Goal: Information Seeking & Learning: Compare options

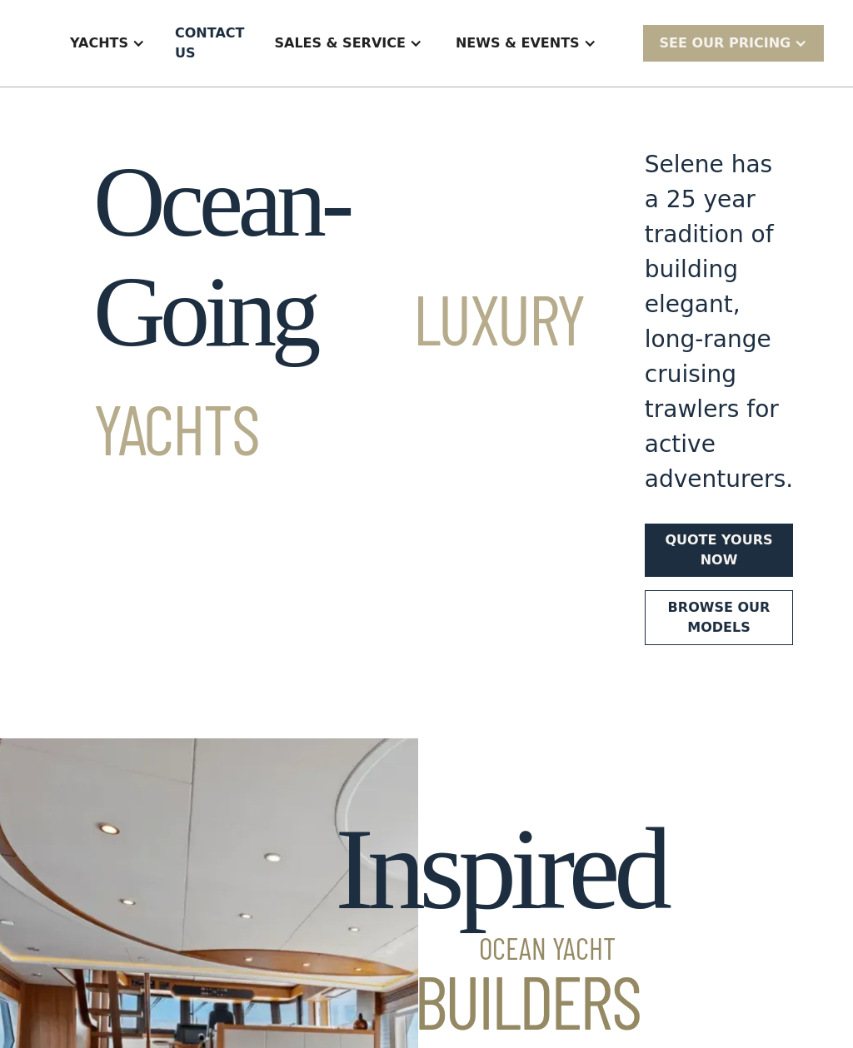
click at [128, 37] on div "Yachts" at bounding box center [99, 43] width 58 height 20
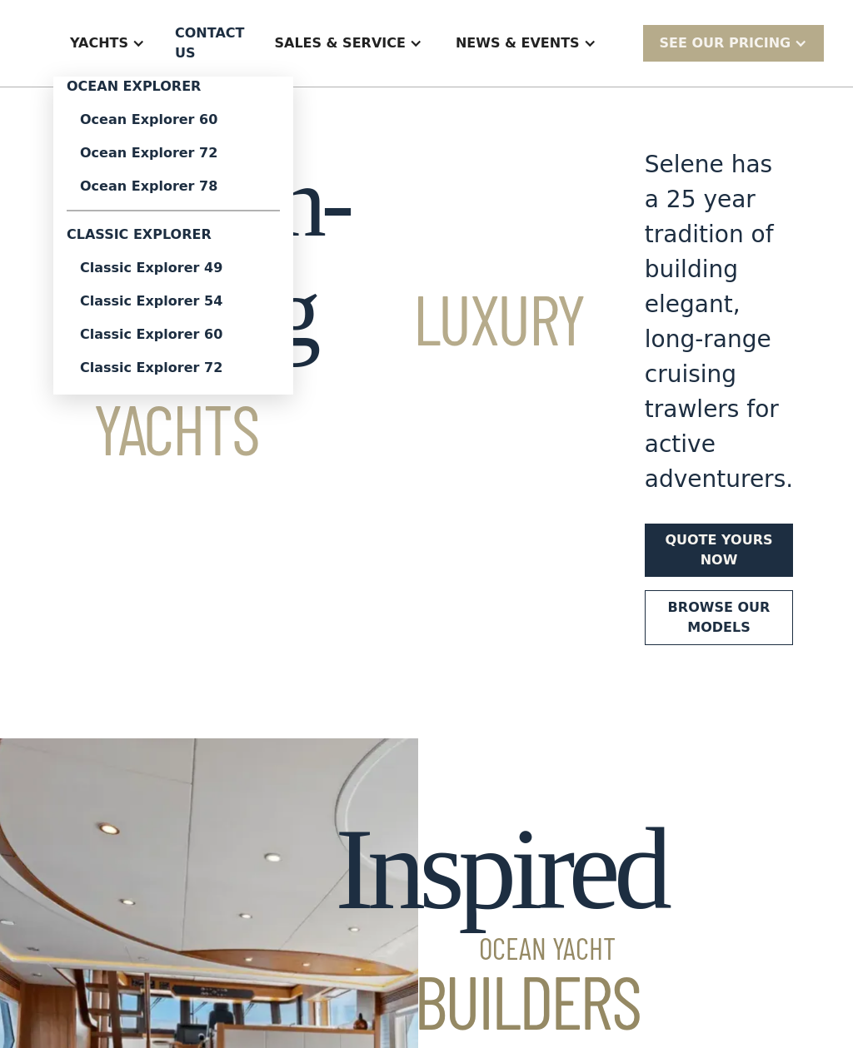
click at [165, 301] on div "Classic Explorer 54" at bounding box center [173, 301] width 187 height 13
click at [153, 123] on div "Ocean Explorer 60" at bounding box center [173, 119] width 187 height 13
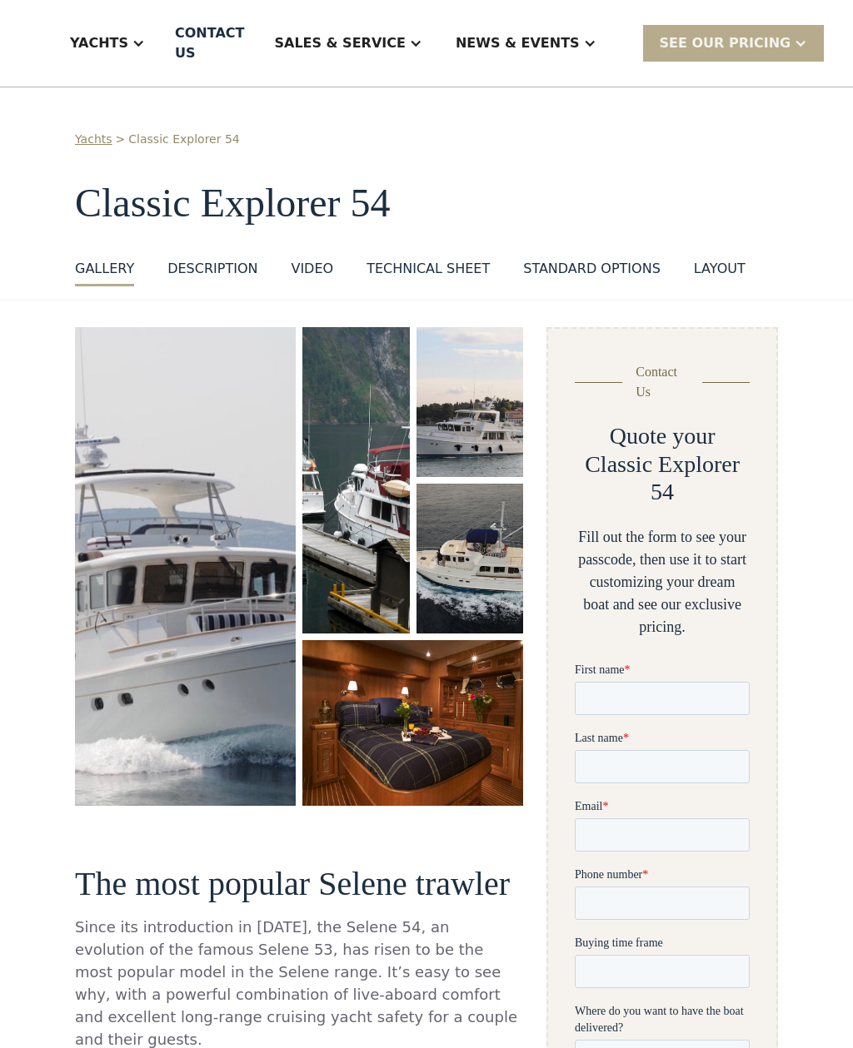
scroll to position [1, 0]
click at [166, 411] on img "open lightbox" at bounding box center [185, 565] width 221 height 479
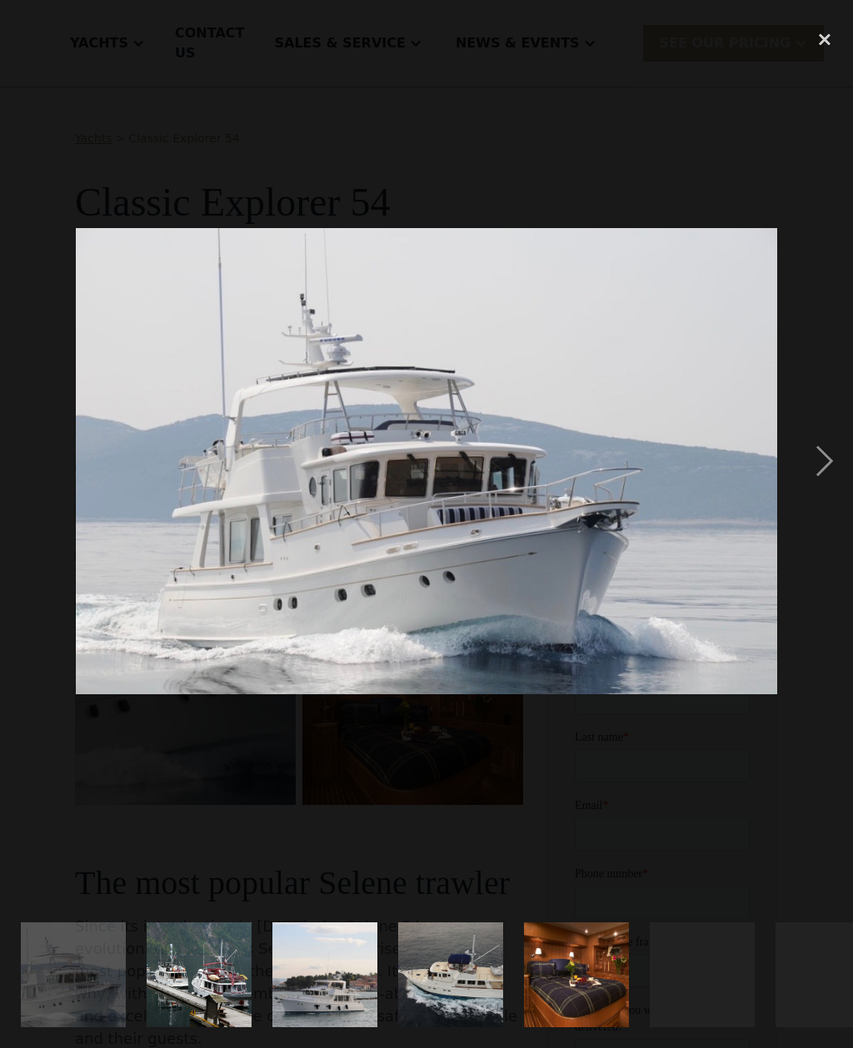
click at [819, 475] on div "next image" at bounding box center [824, 461] width 57 height 881
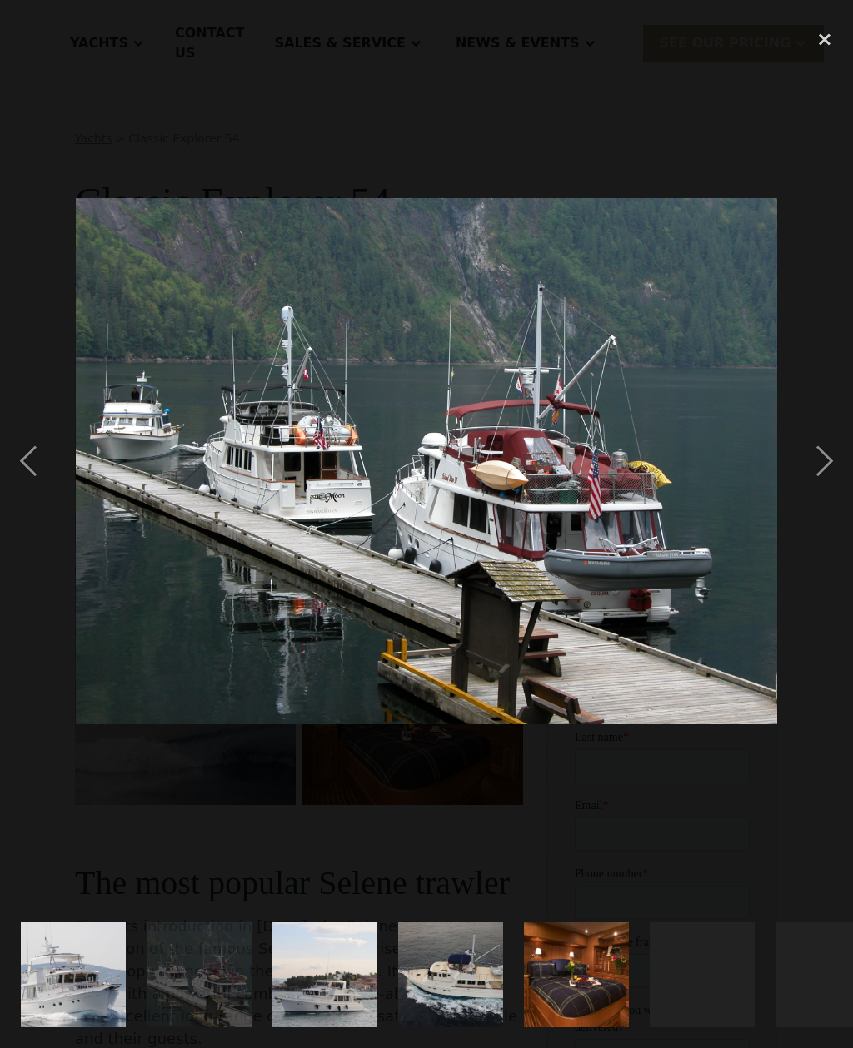
click at [812, 473] on div "next image" at bounding box center [824, 461] width 57 height 881
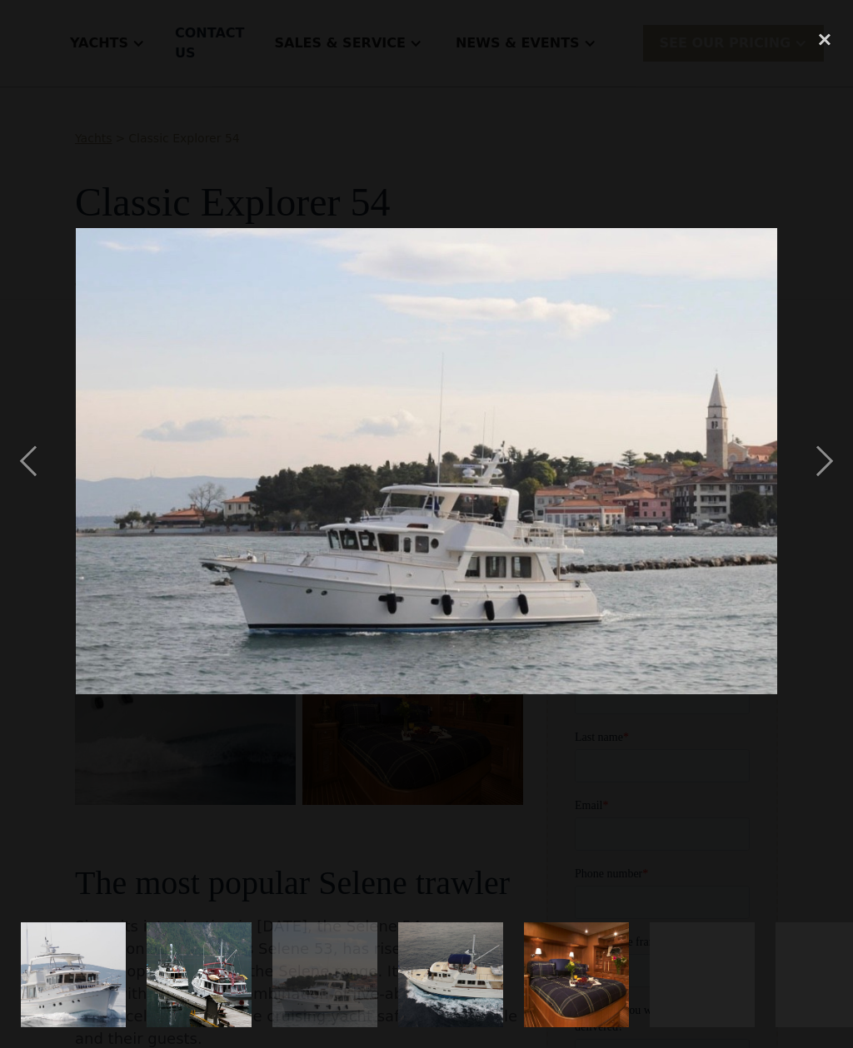
click at [821, 475] on div "next image" at bounding box center [824, 461] width 57 height 881
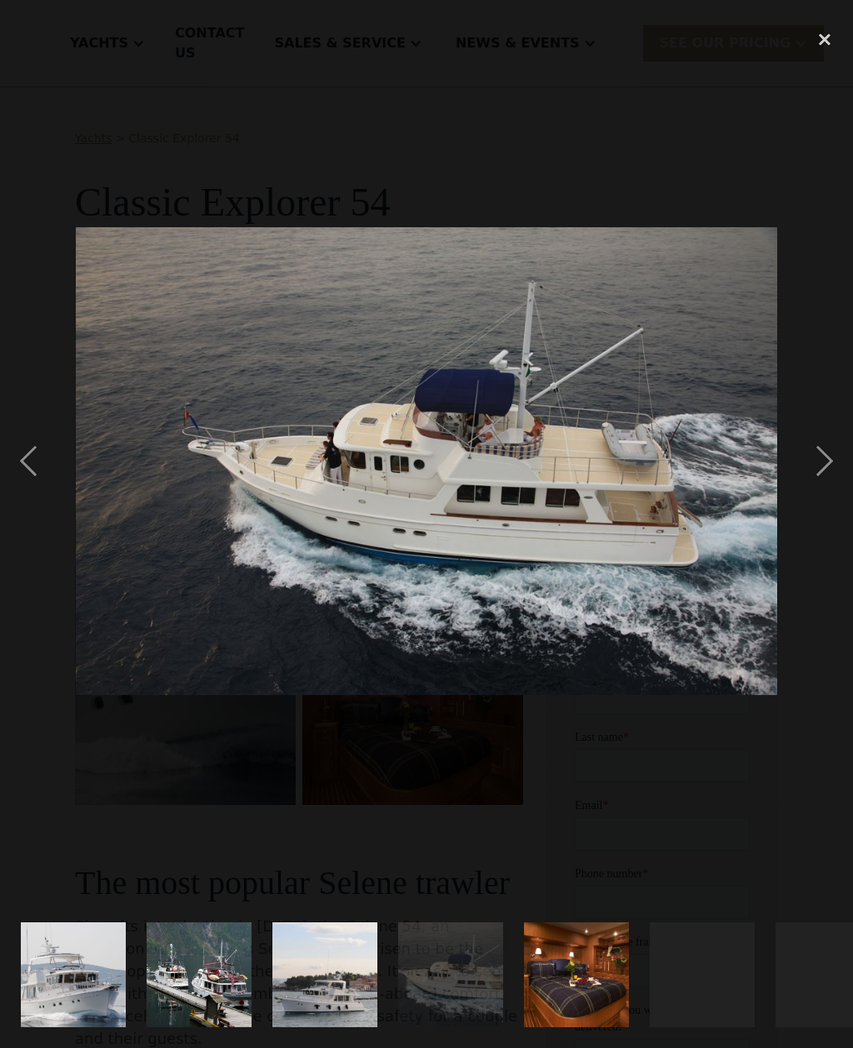
click at [823, 474] on div "next image" at bounding box center [824, 461] width 57 height 881
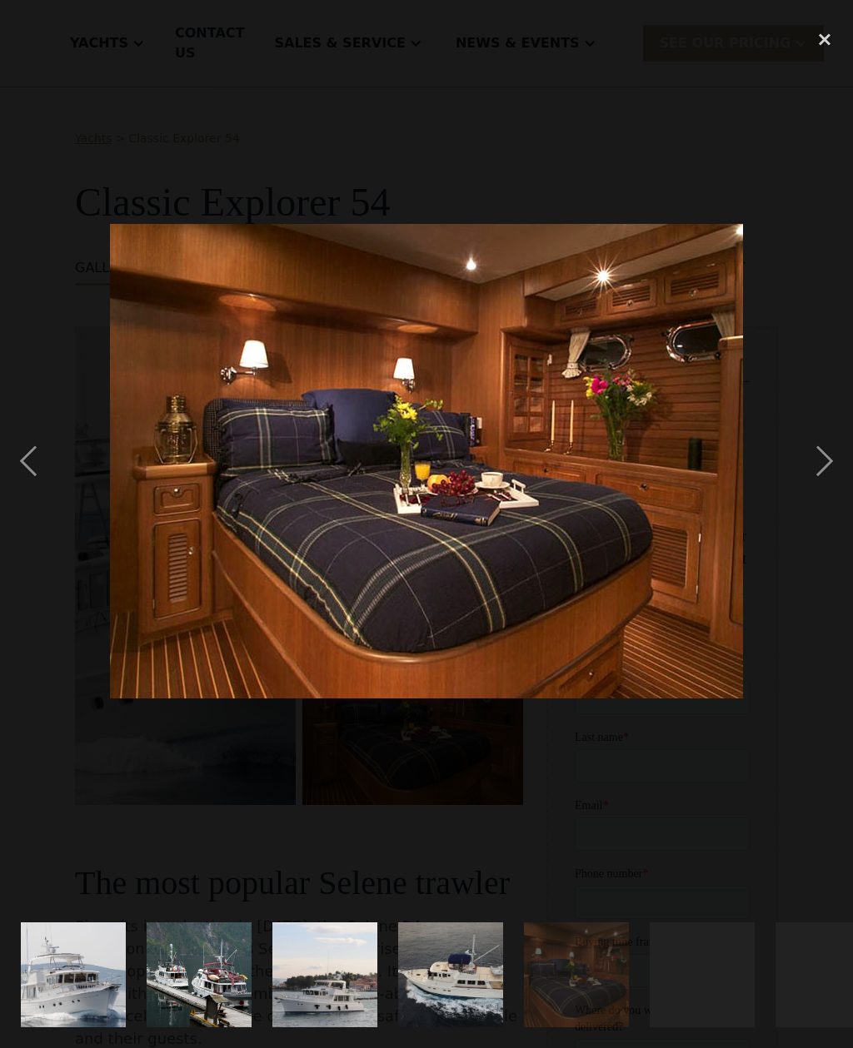
click at [821, 469] on div "next image" at bounding box center [824, 461] width 57 height 881
click at [820, 485] on div "next image" at bounding box center [824, 461] width 57 height 881
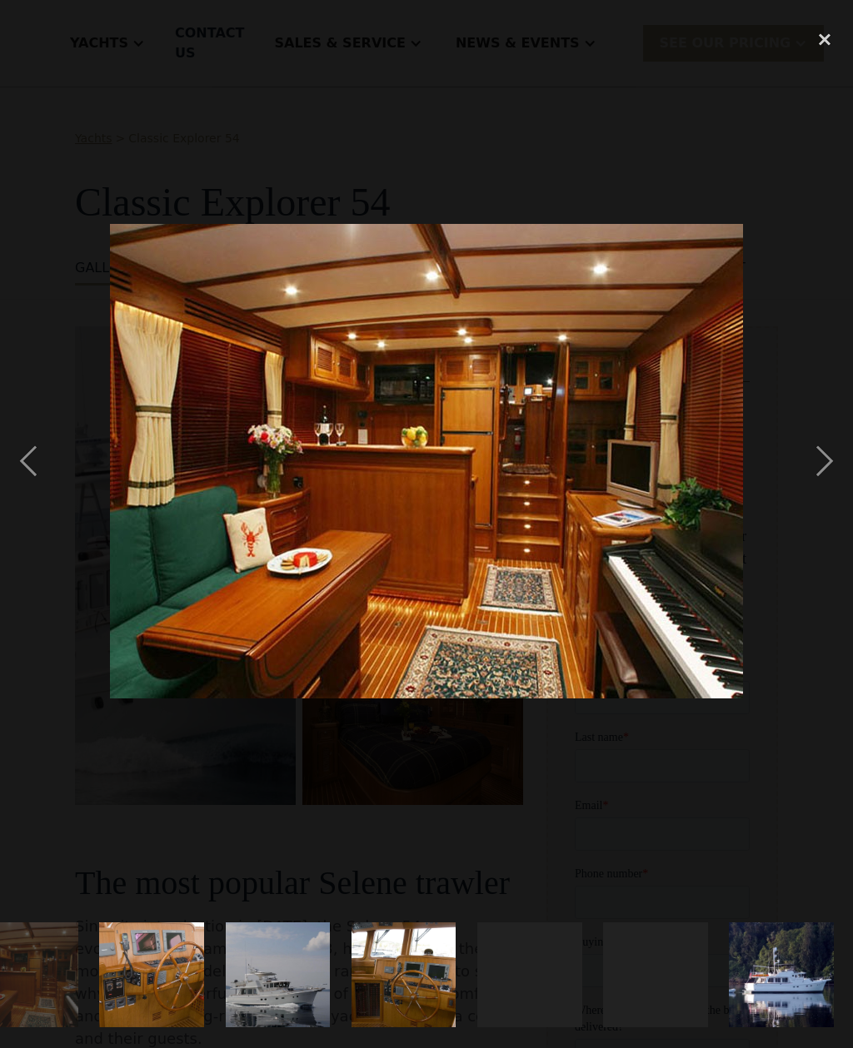
scroll to position [0, 804]
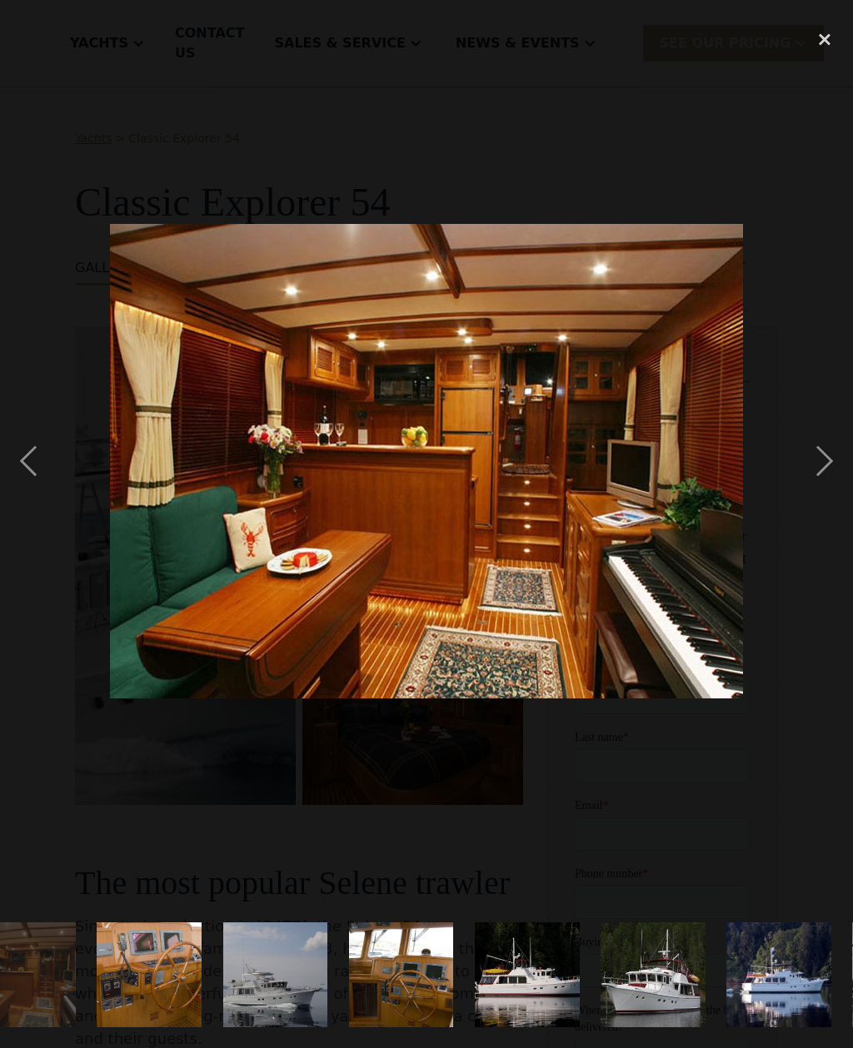
click at [821, 486] on div "next image" at bounding box center [824, 461] width 57 height 881
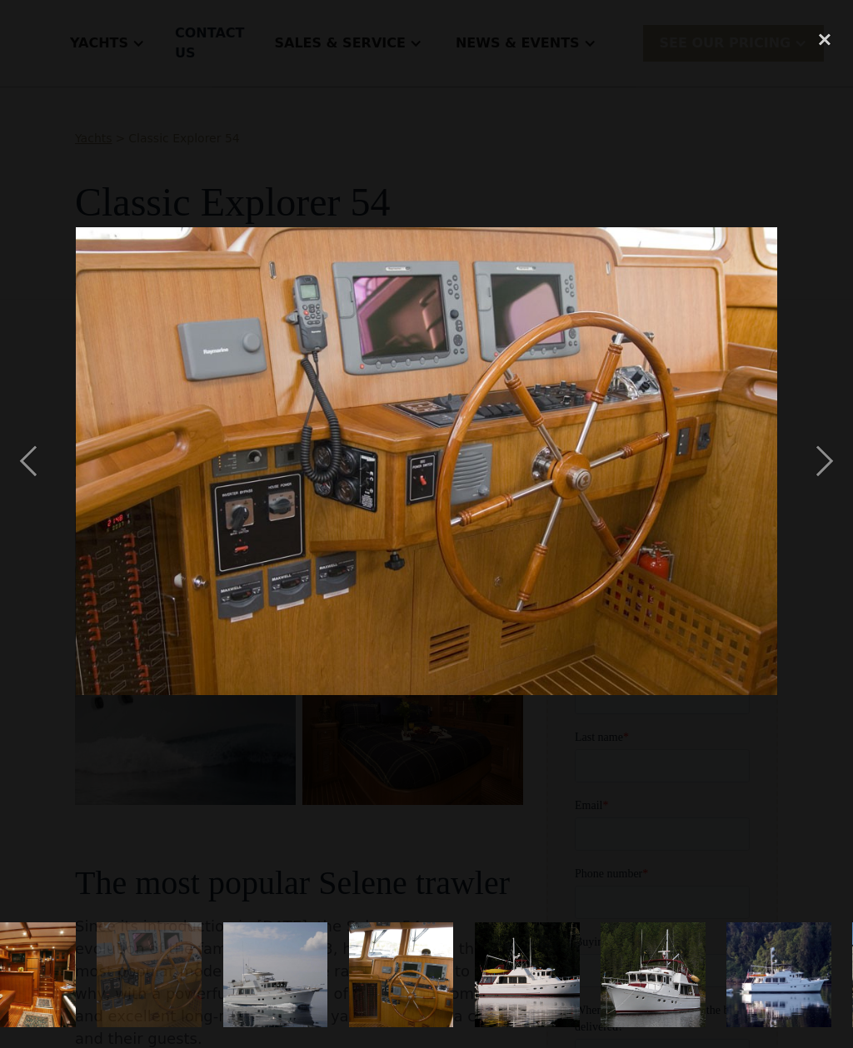
click at [821, 481] on div "next image" at bounding box center [824, 461] width 57 height 881
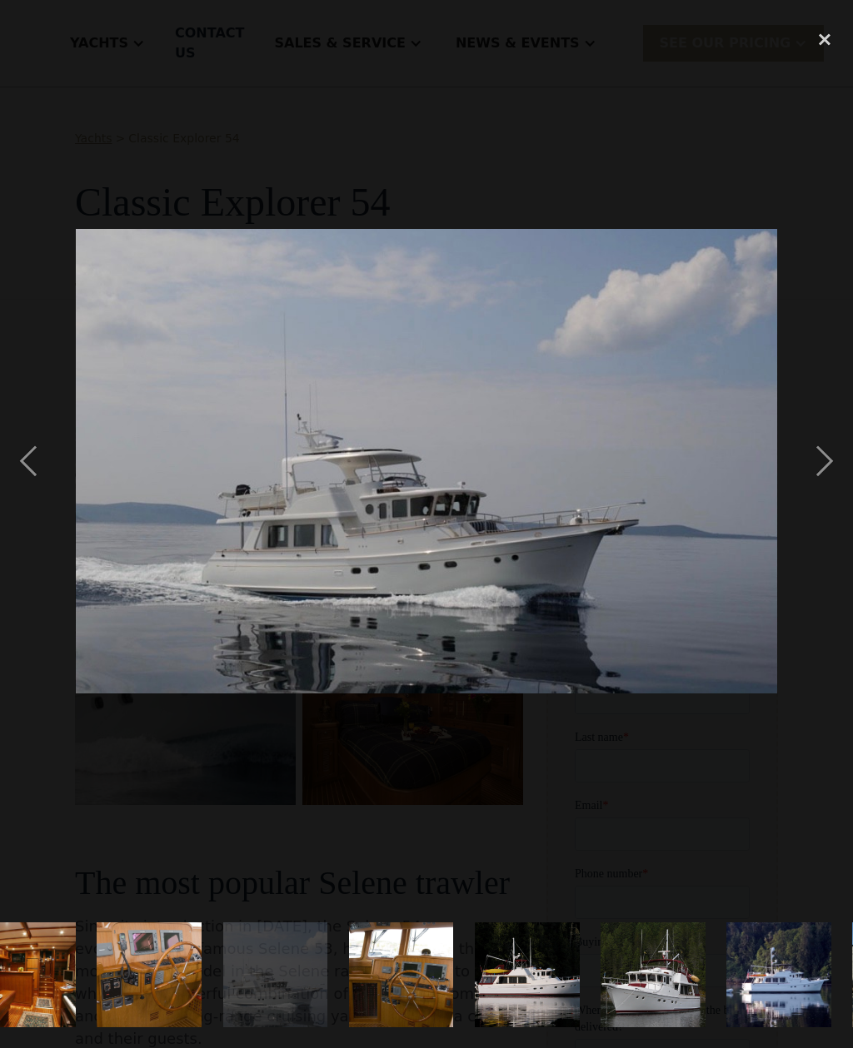
click at [818, 483] on div "next image" at bounding box center [824, 461] width 57 height 881
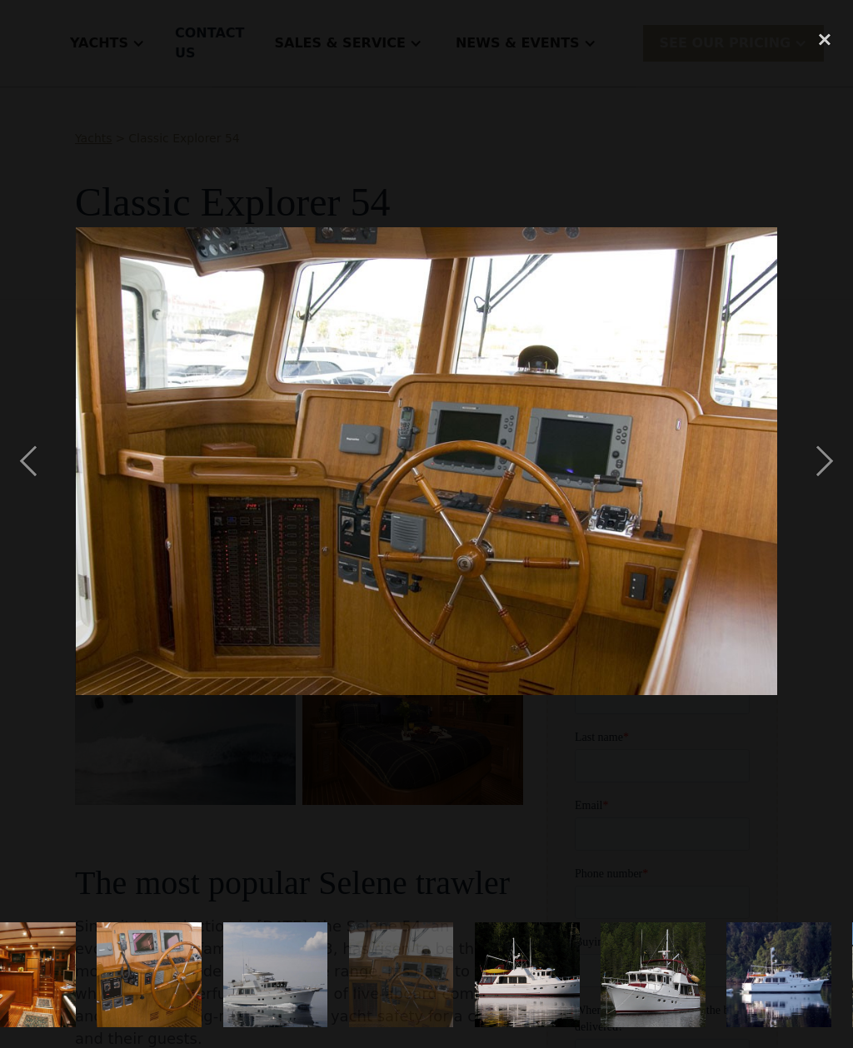
click at [824, 478] on div "next image" at bounding box center [824, 461] width 57 height 881
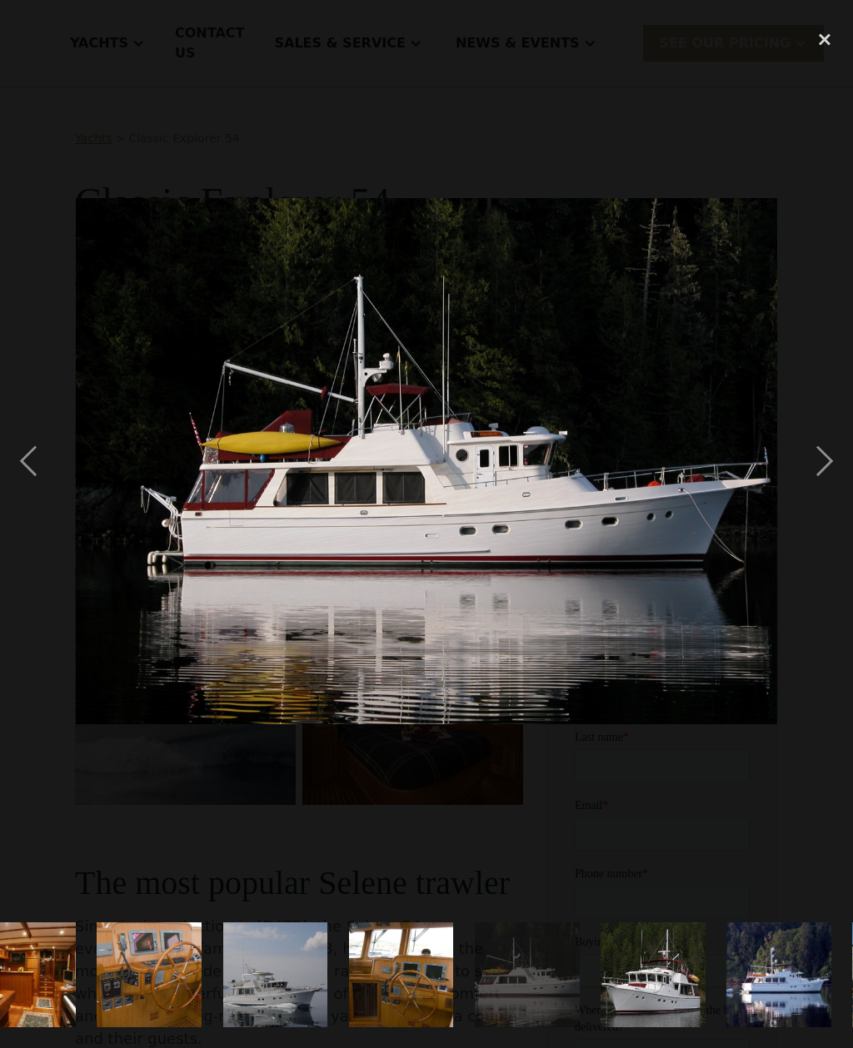
click at [833, 473] on div "next image" at bounding box center [824, 461] width 57 height 881
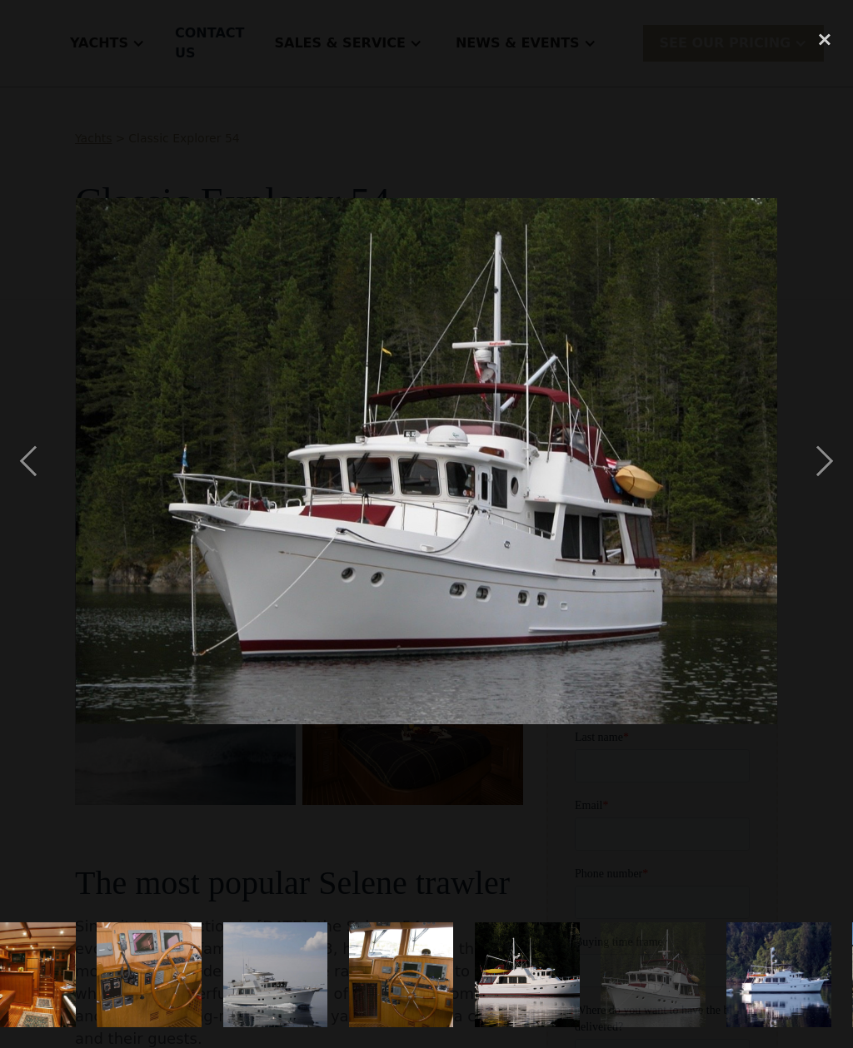
click at [814, 485] on div "next image" at bounding box center [824, 461] width 57 height 881
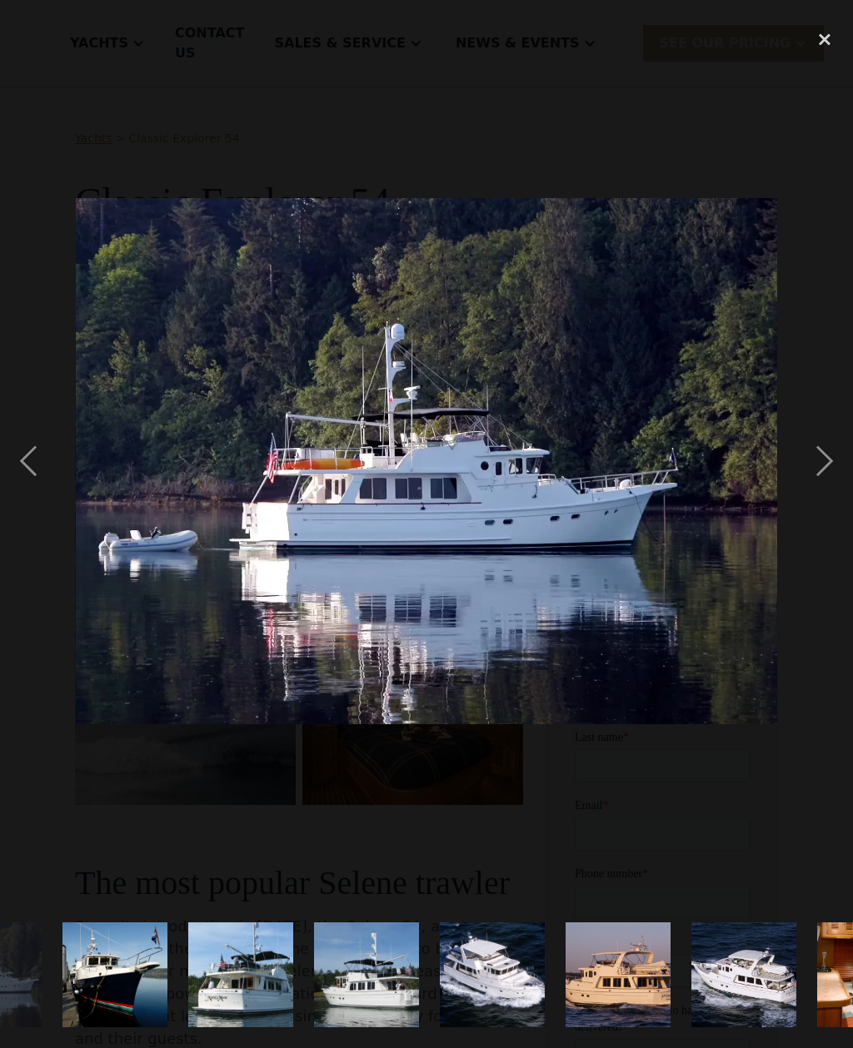
scroll to position [0, 1597]
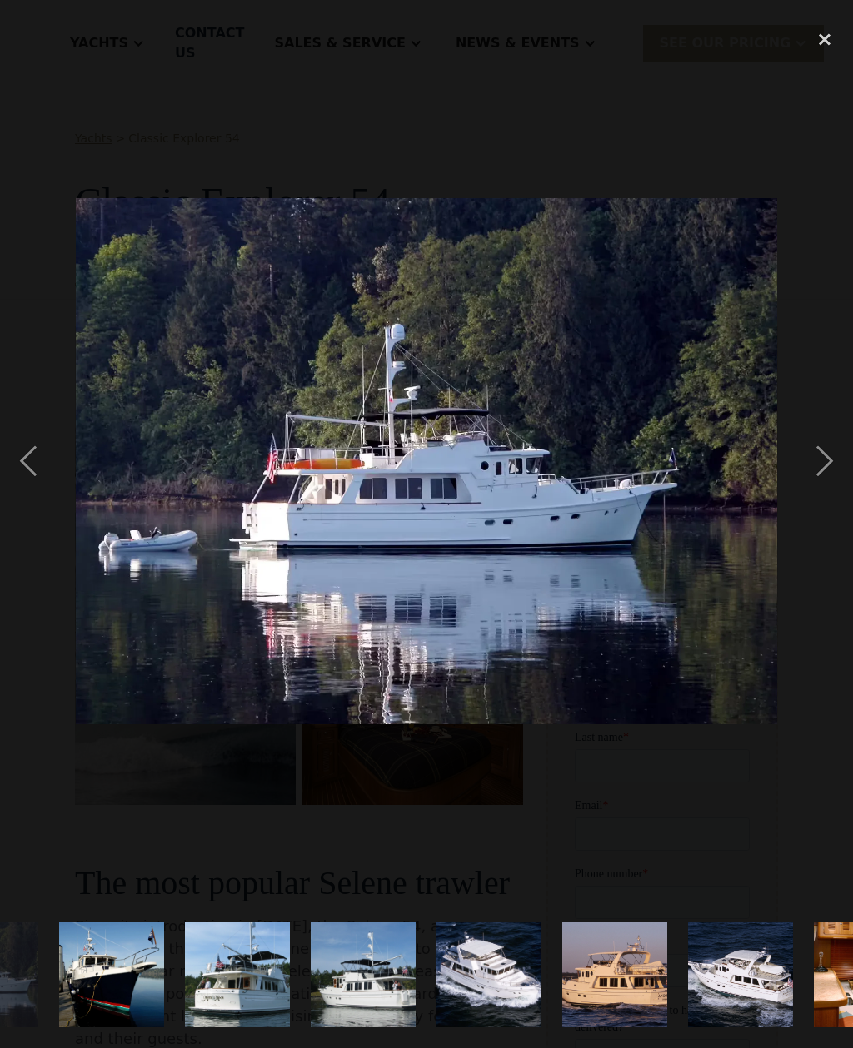
click at [819, 477] on div "next image" at bounding box center [824, 461] width 57 height 881
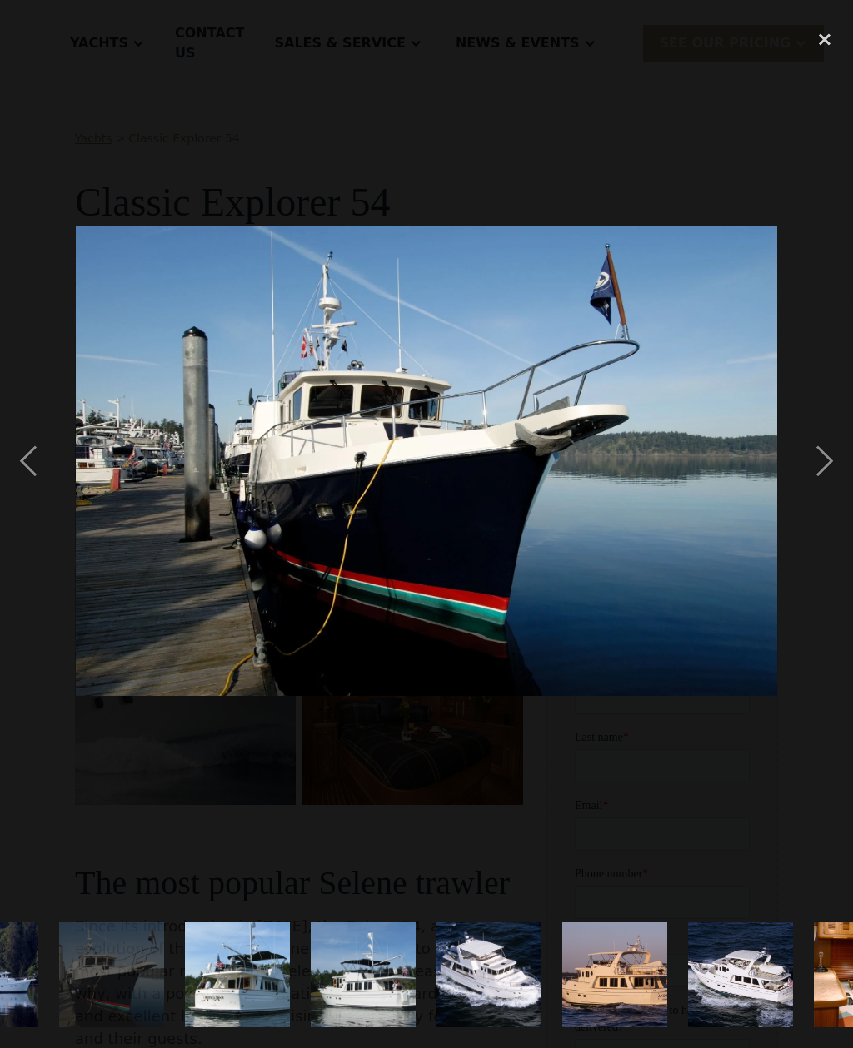
click at [815, 477] on div "next image" at bounding box center [824, 461] width 57 height 881
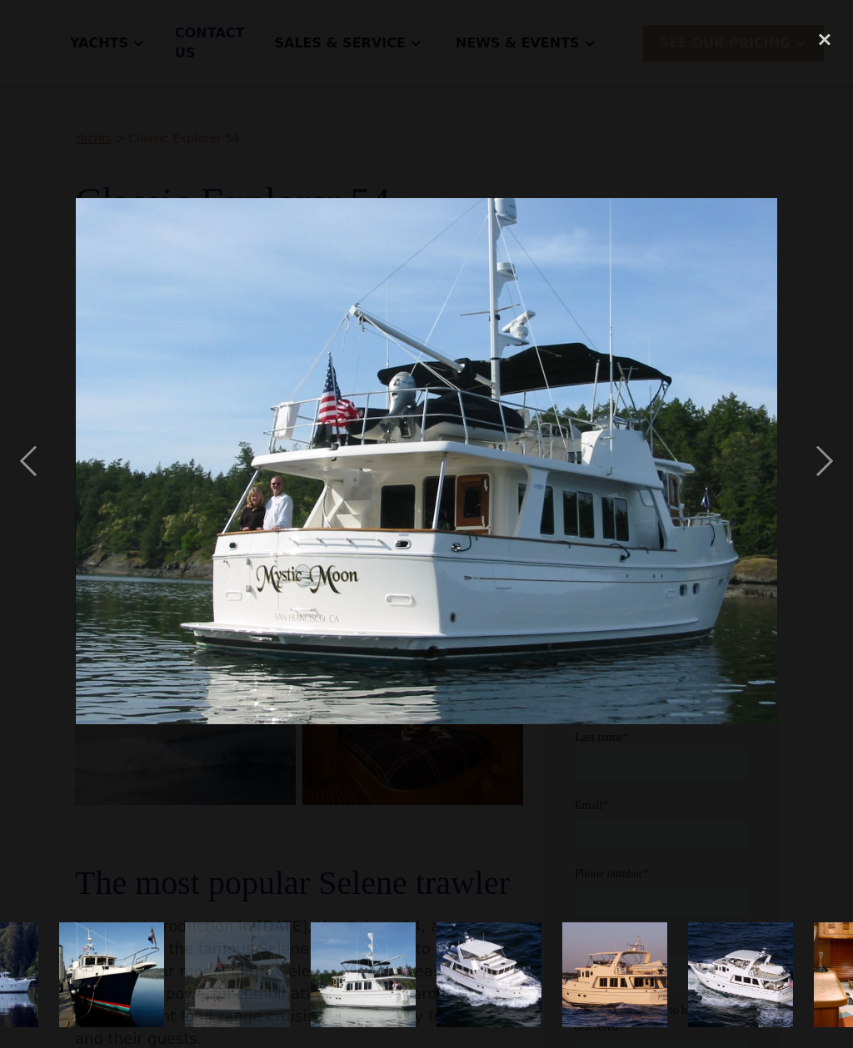
click at [821, 482] on div "next image" at bounding box center [824, 461] width 57 height 881
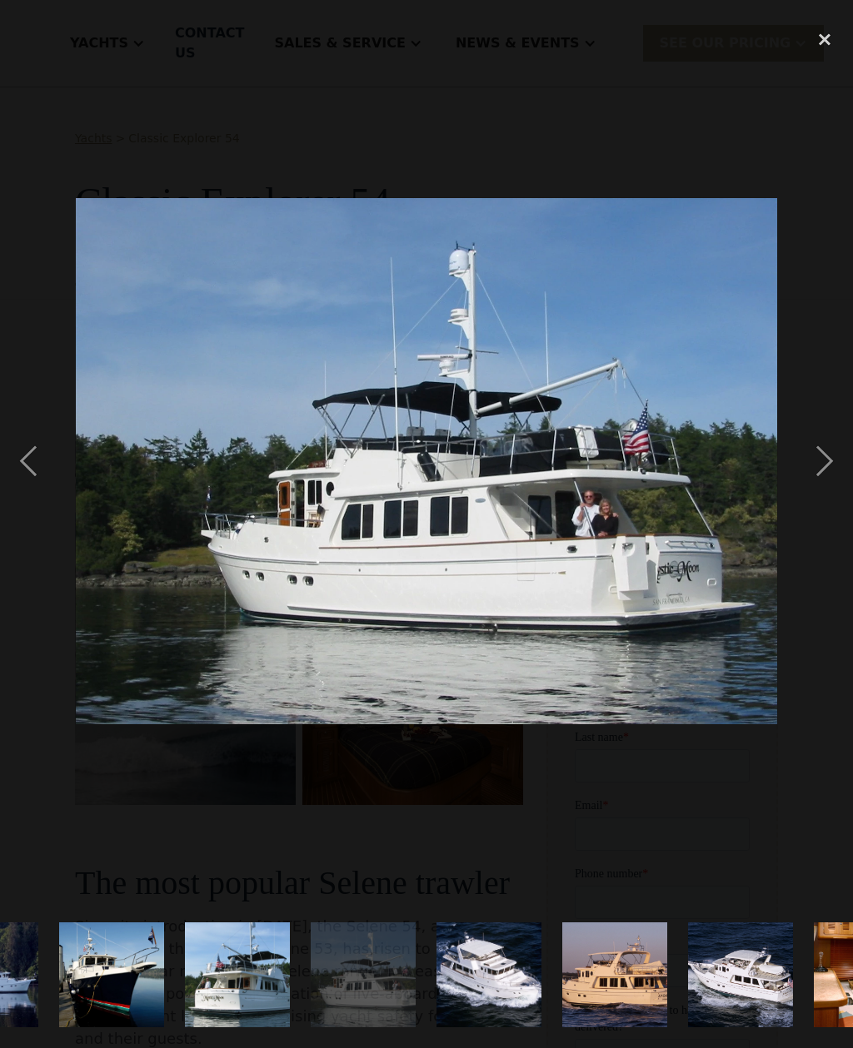
click at [826, 479] on div "next image" at bounding box center [824, 461] width 57 height 881
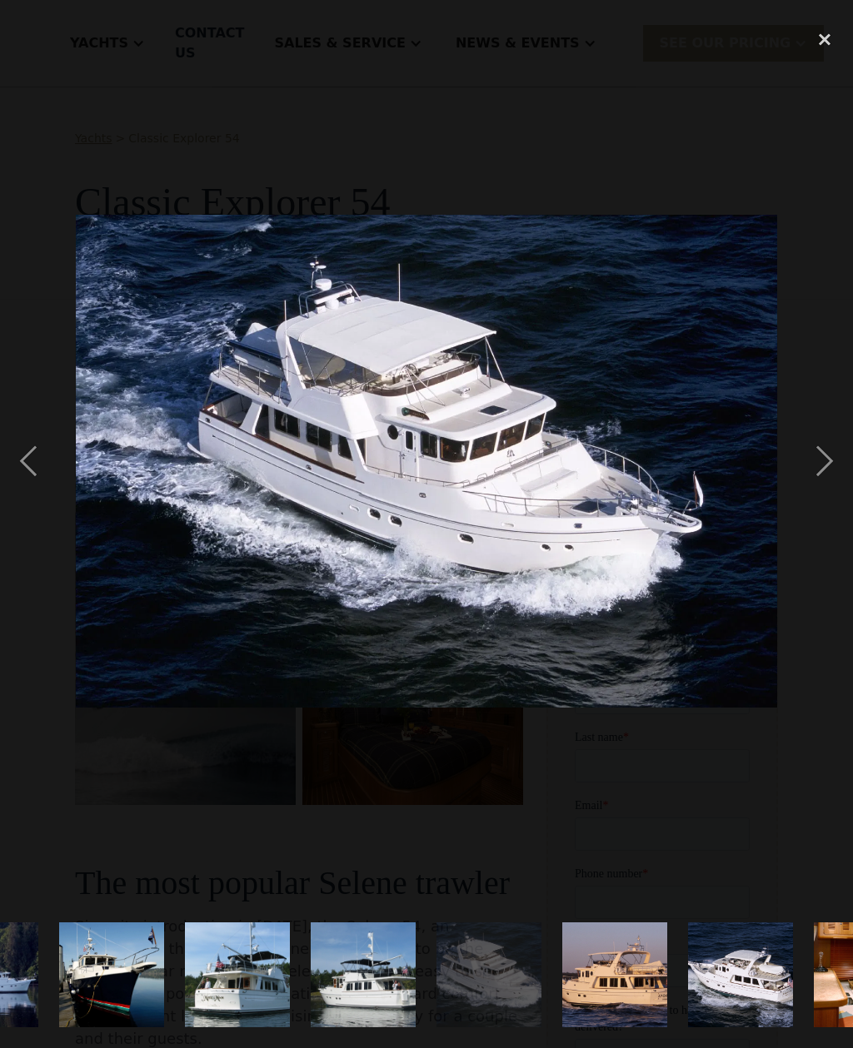
click at [822, 478] on div "next image" at bounding box center [824, 461] width 57 height 881
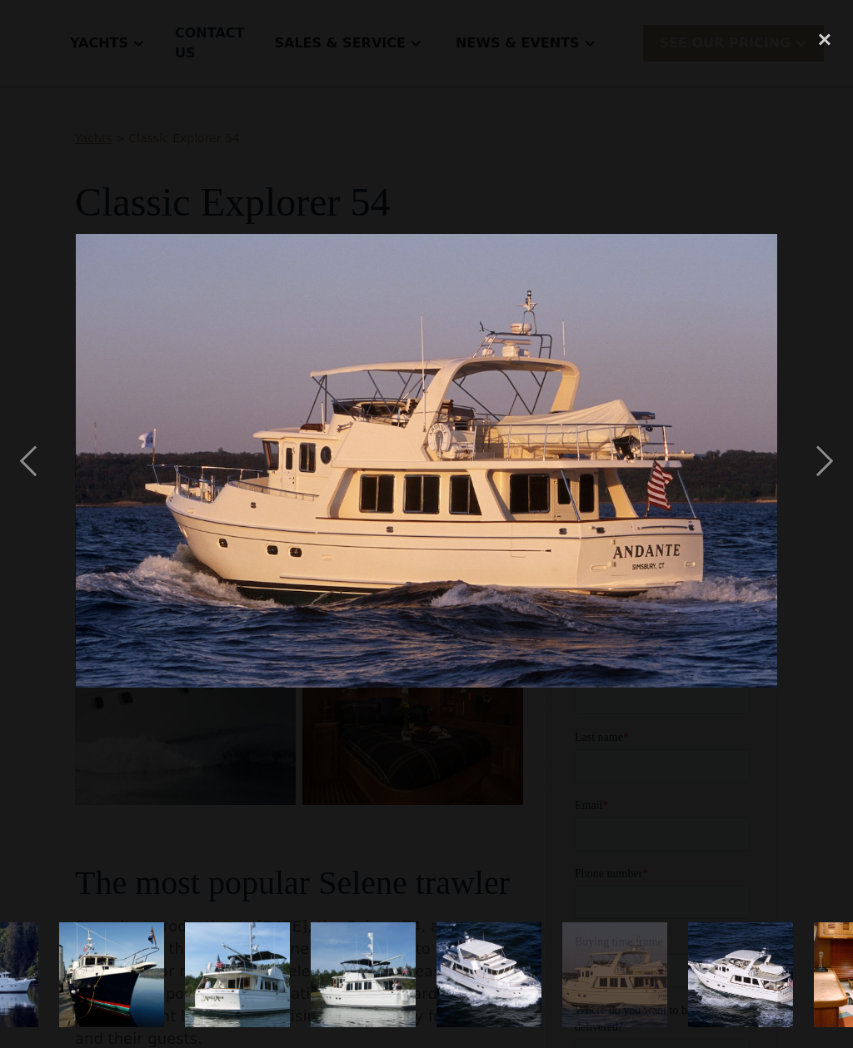
click at [820, 484] on div "next image" at bounding box center [824, 461] width 57 height 881
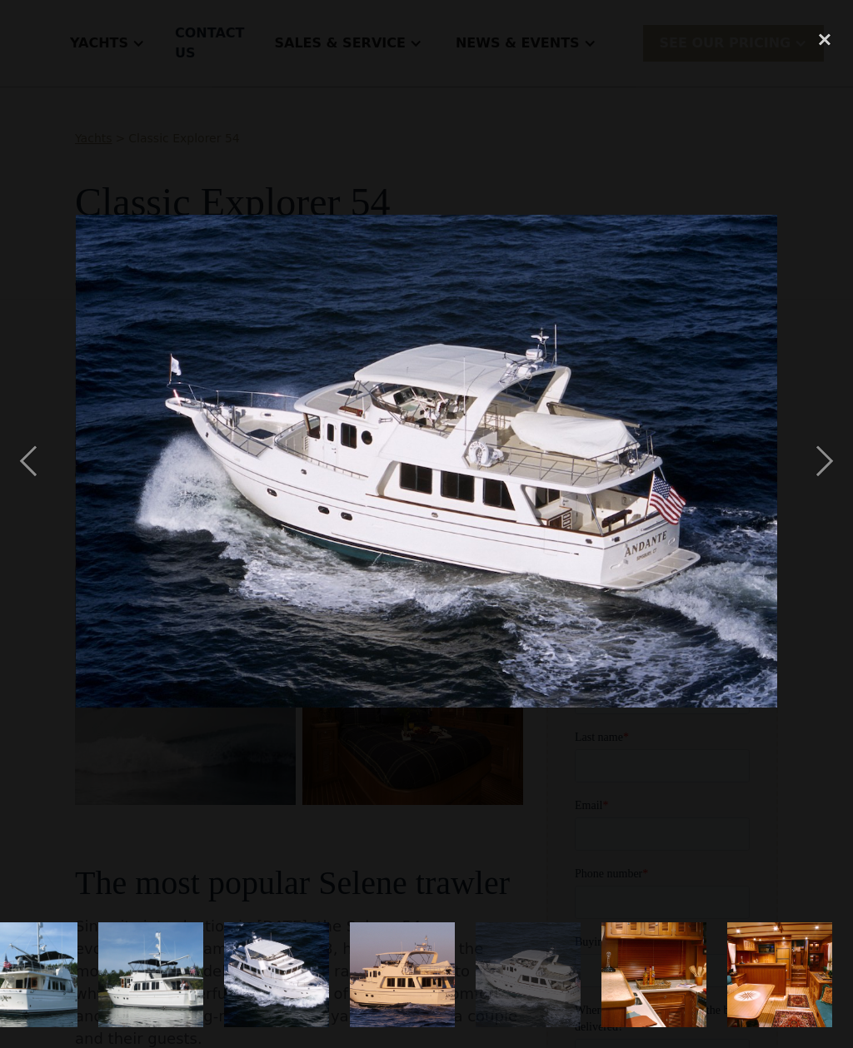
scroll to position [0, 1945]
click at [819, 481] on div "next image" at bounding box center [824, 461] width 57 height 881
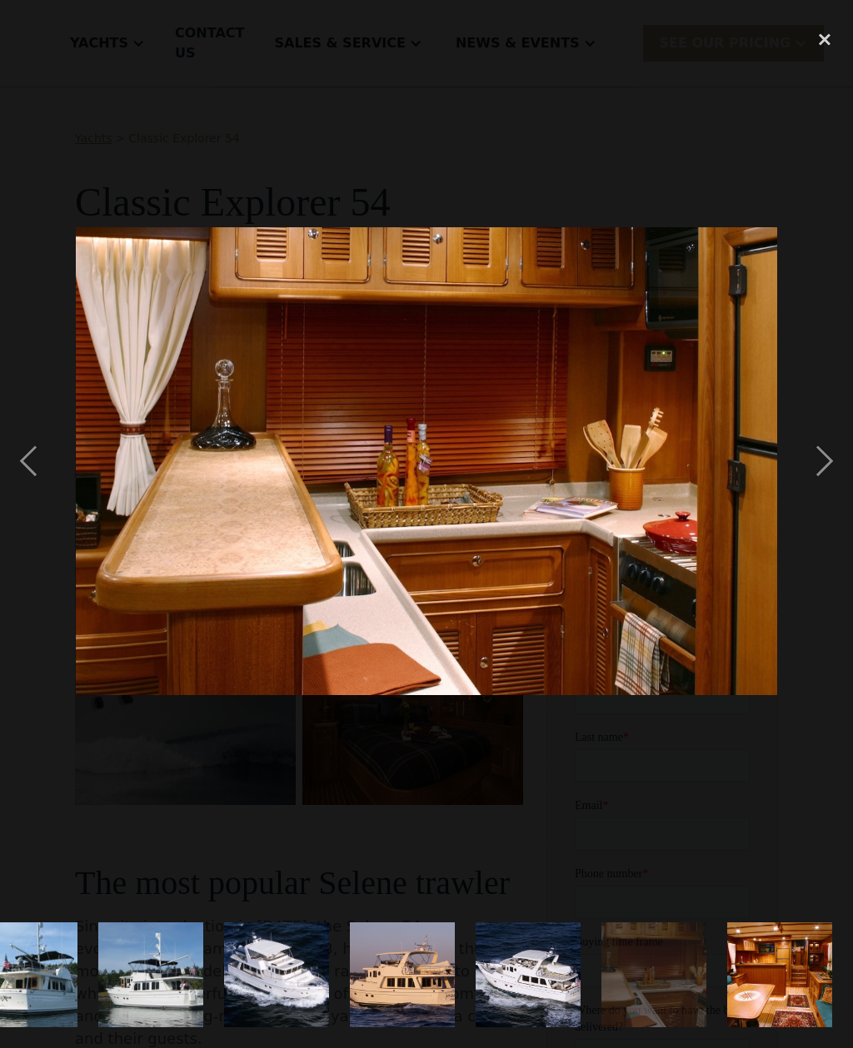
click at [818, 484] on div "next image" at bounding box center [824, 461] width 57 height 881
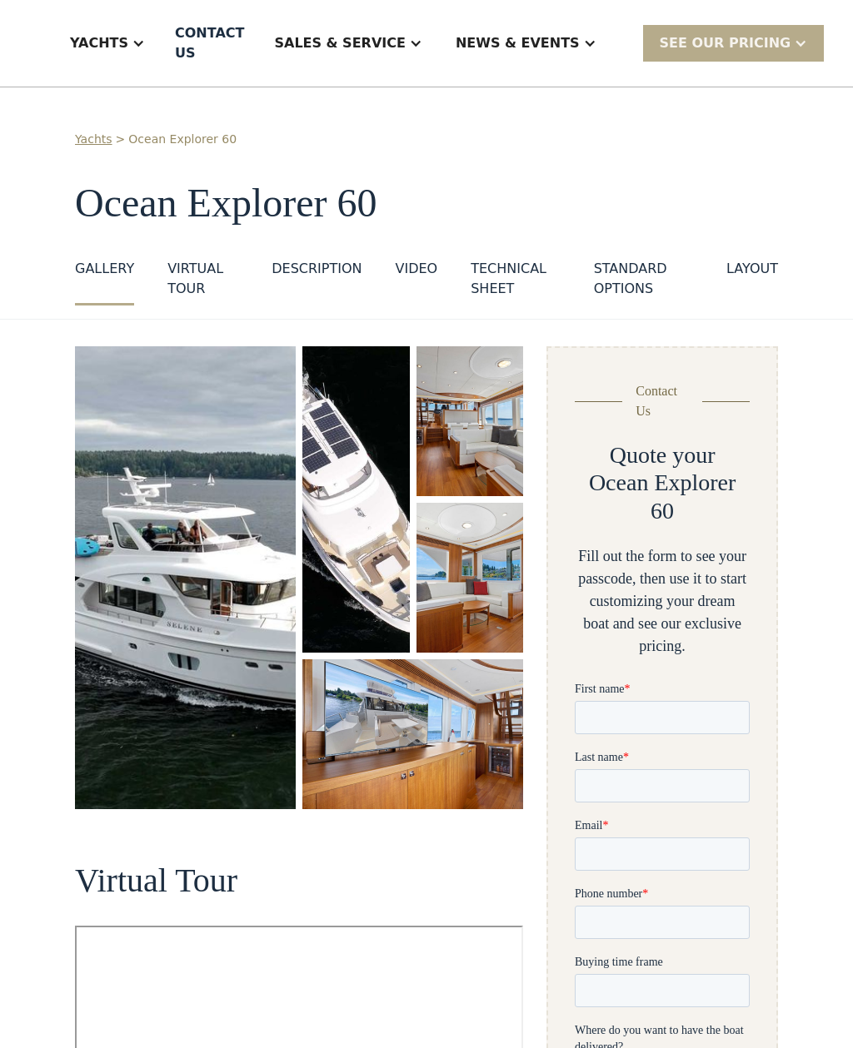
click at [223, 610] on img "open lightbox" at bounding box center [185, 577] width 221 height 463
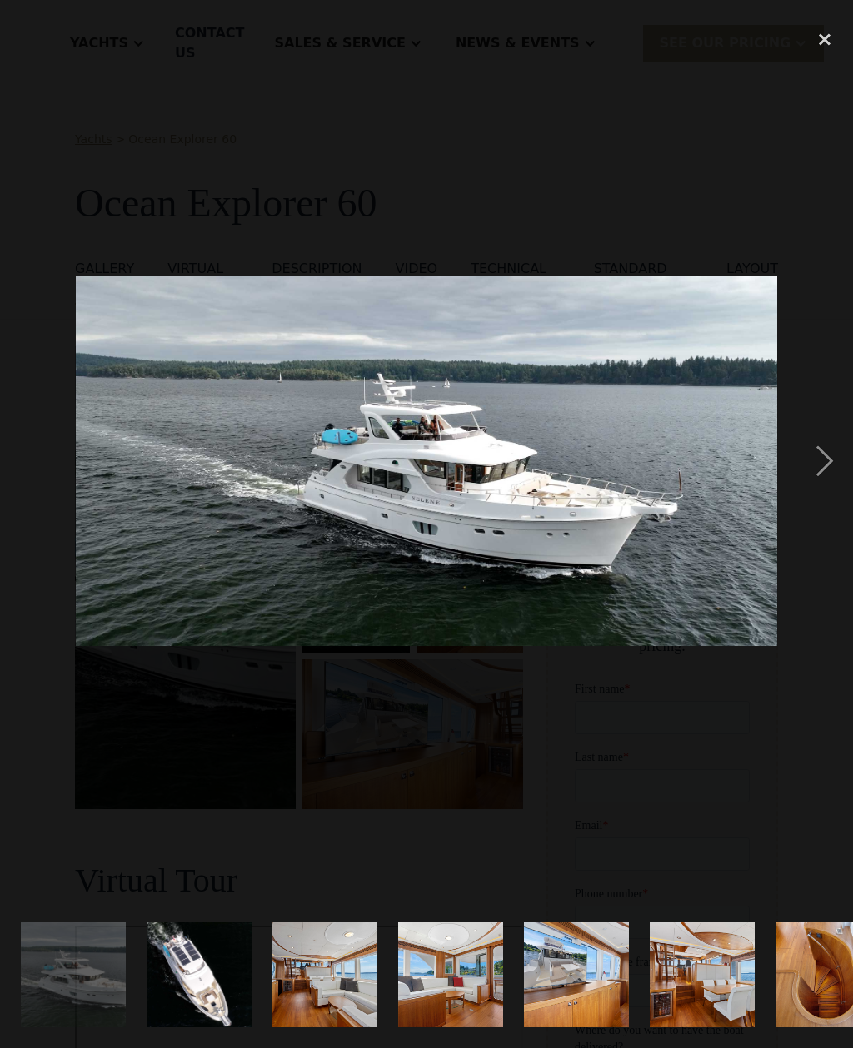
click at [824, 480] on div "next image" at bounding box center [824, 461] width 57 height 881
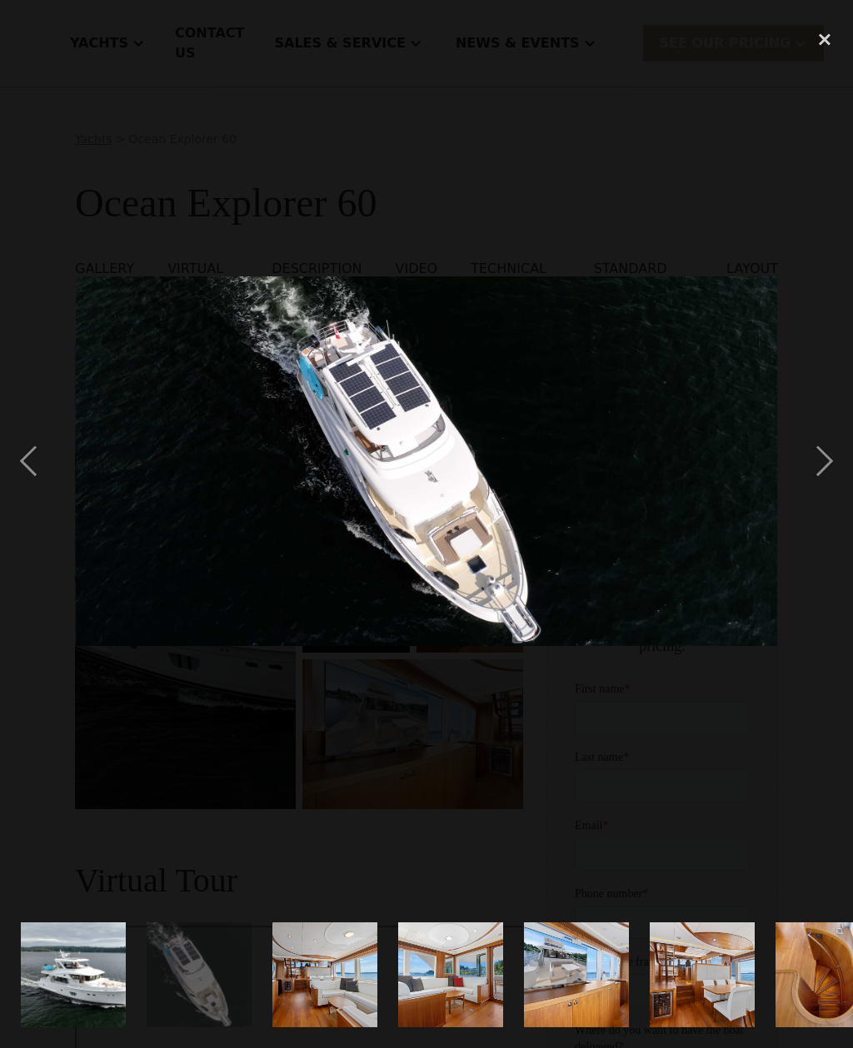
click at [831, 480] on div "next image" at bounding box center [824, 461] width 57 height 881
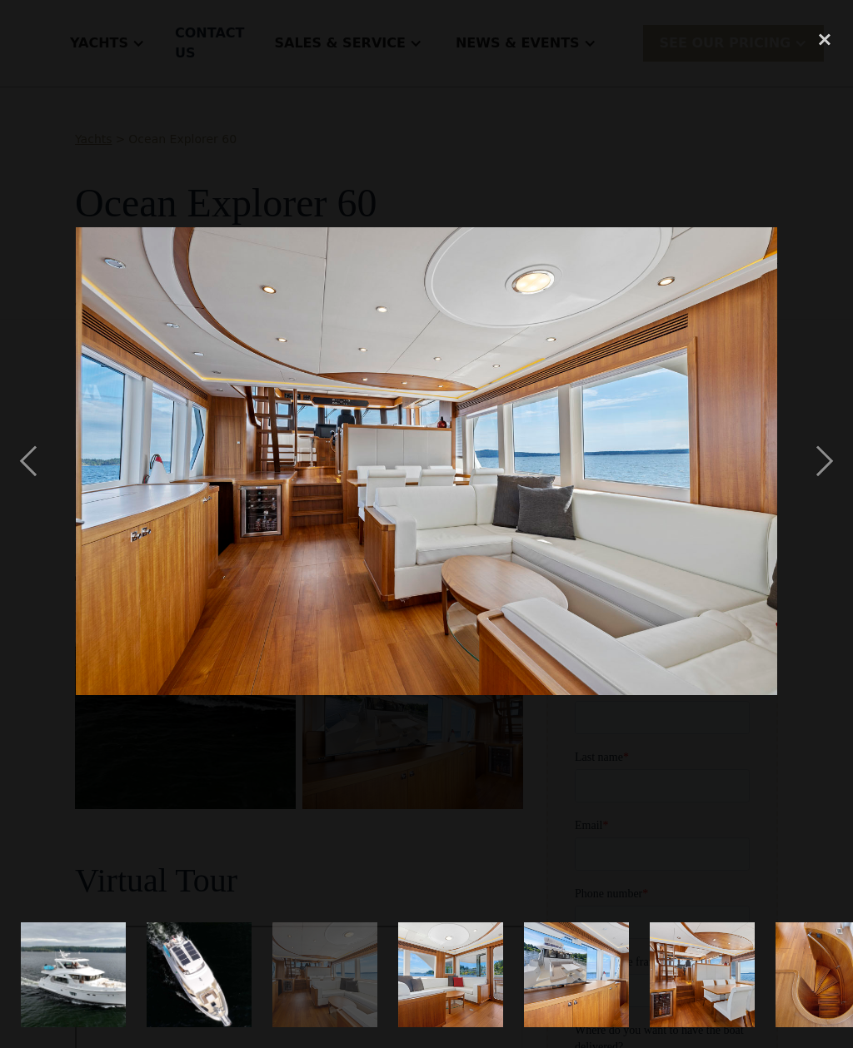
click at [823, 481] on div "next image" at bounding box center [824, 461] width 57 height 881
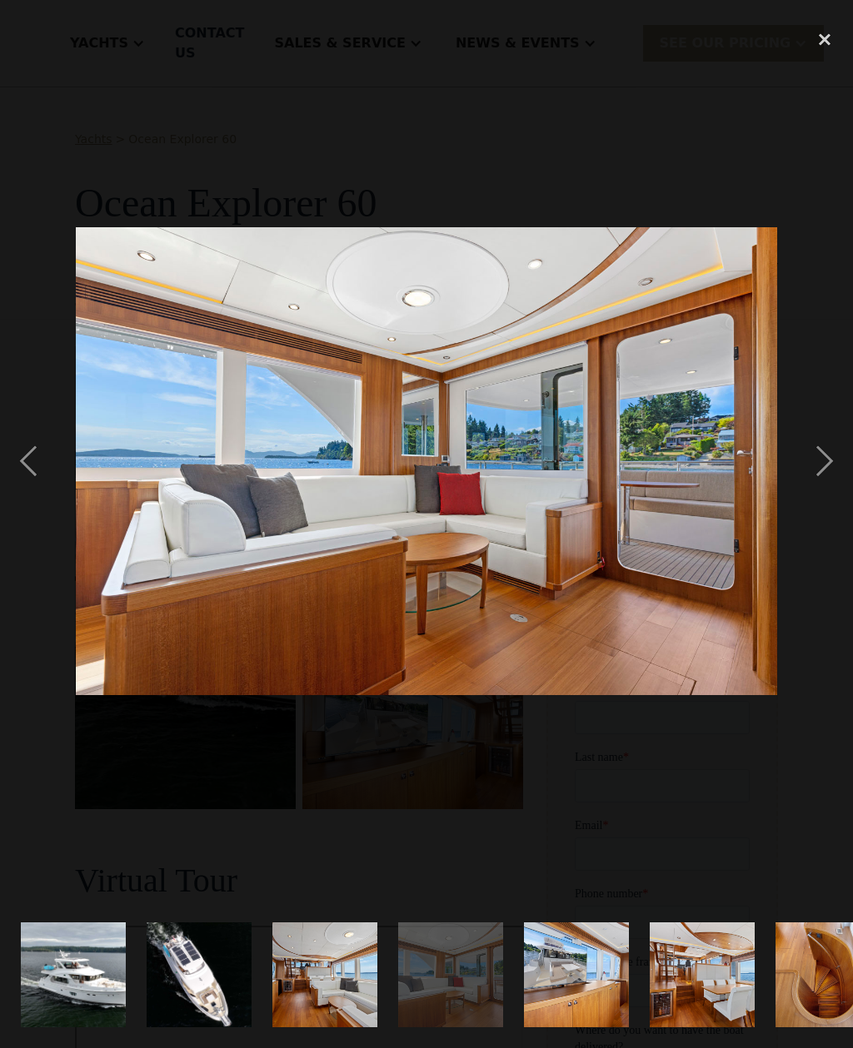
click at [825, 481] on div "next image" at bounding box center [824, 461] width 57 height 881
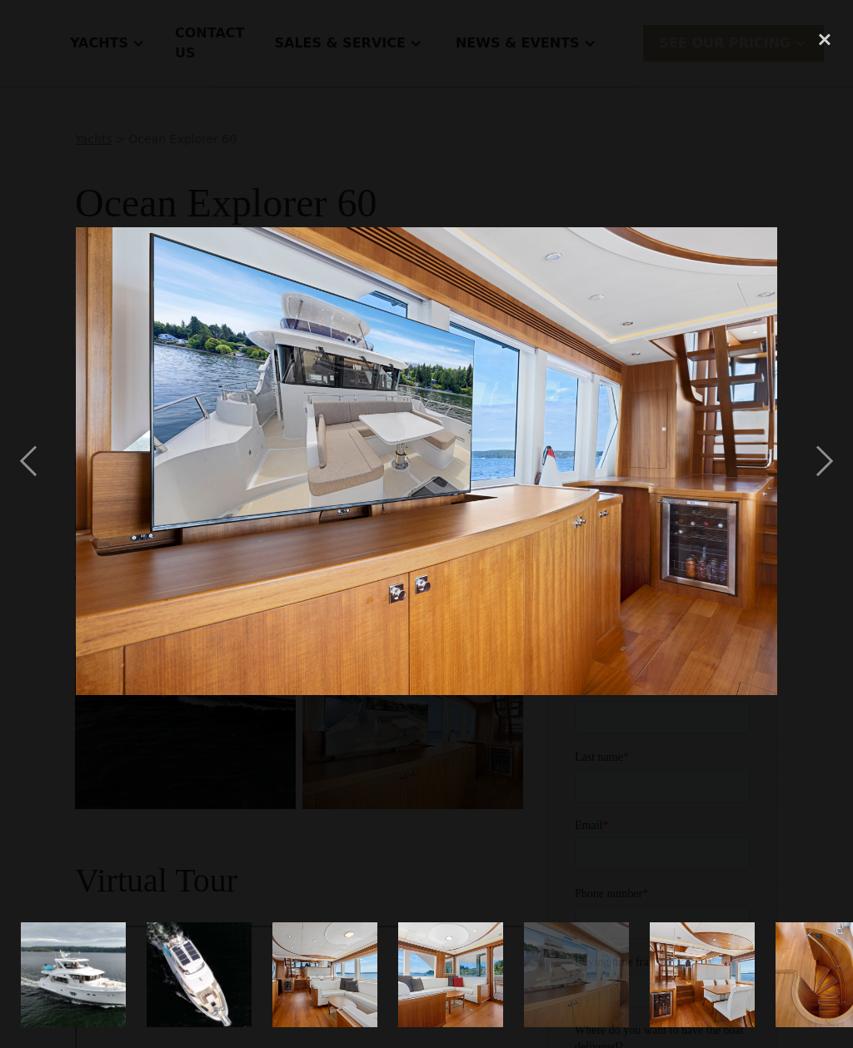
click at [825, 486] on div "next image" at bounding box center [824, 461] width 57 height 881
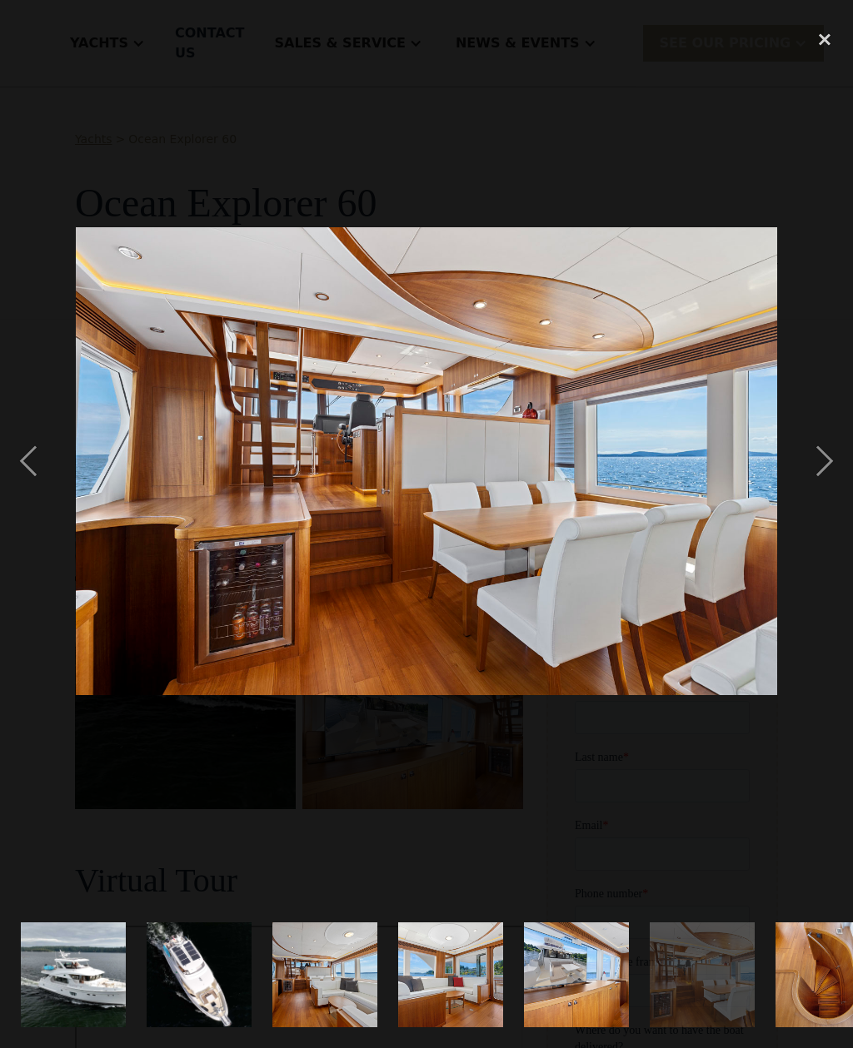
click at [828, 479] on div "next image" at bounding box center [824, 461] width 57 height 881
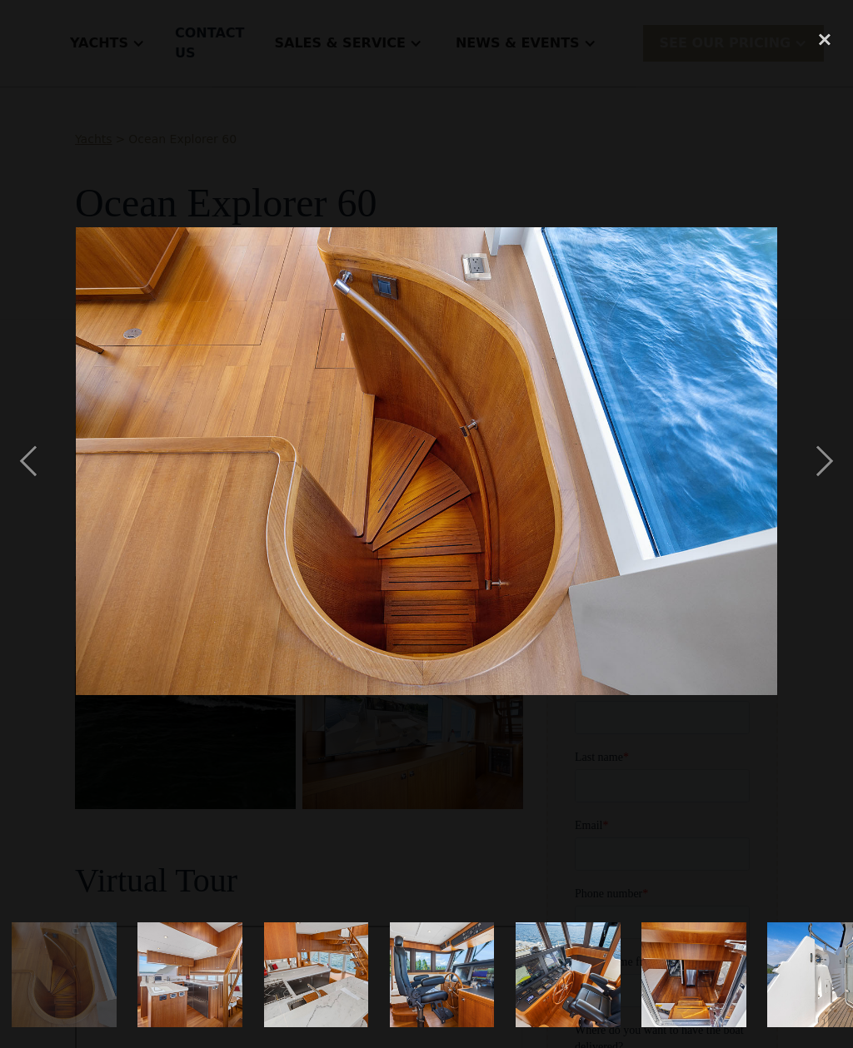
scroll to position [0, 804]
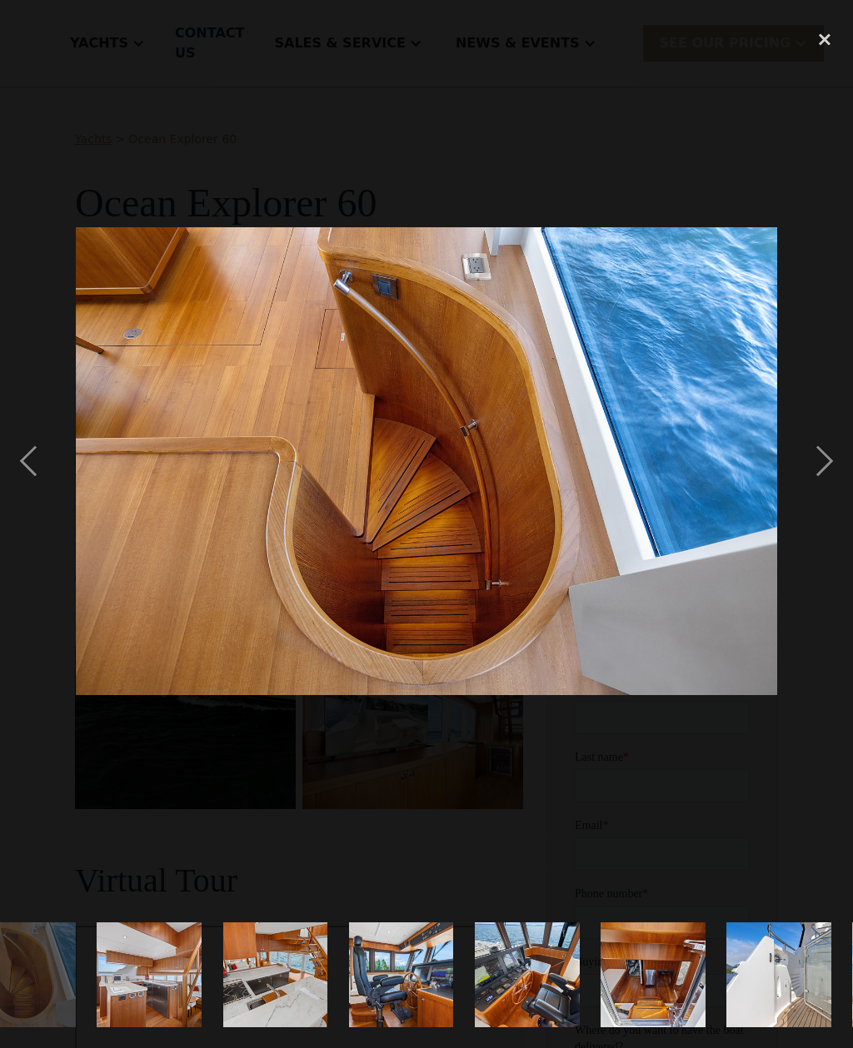
click at [825, 486] on div "next image" at bounding box center [824, 461] width 57 height 881
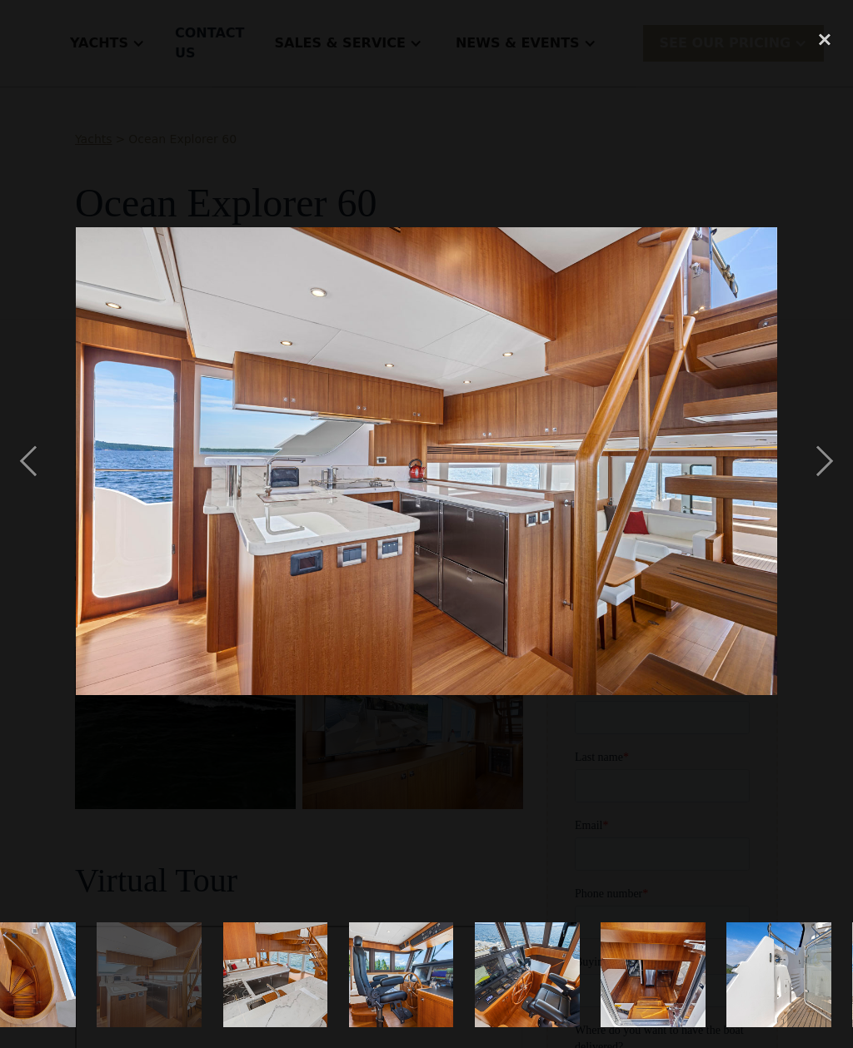
click at [830, 487] on div "next image" at bounding box center [824, 461] width 57 height 881
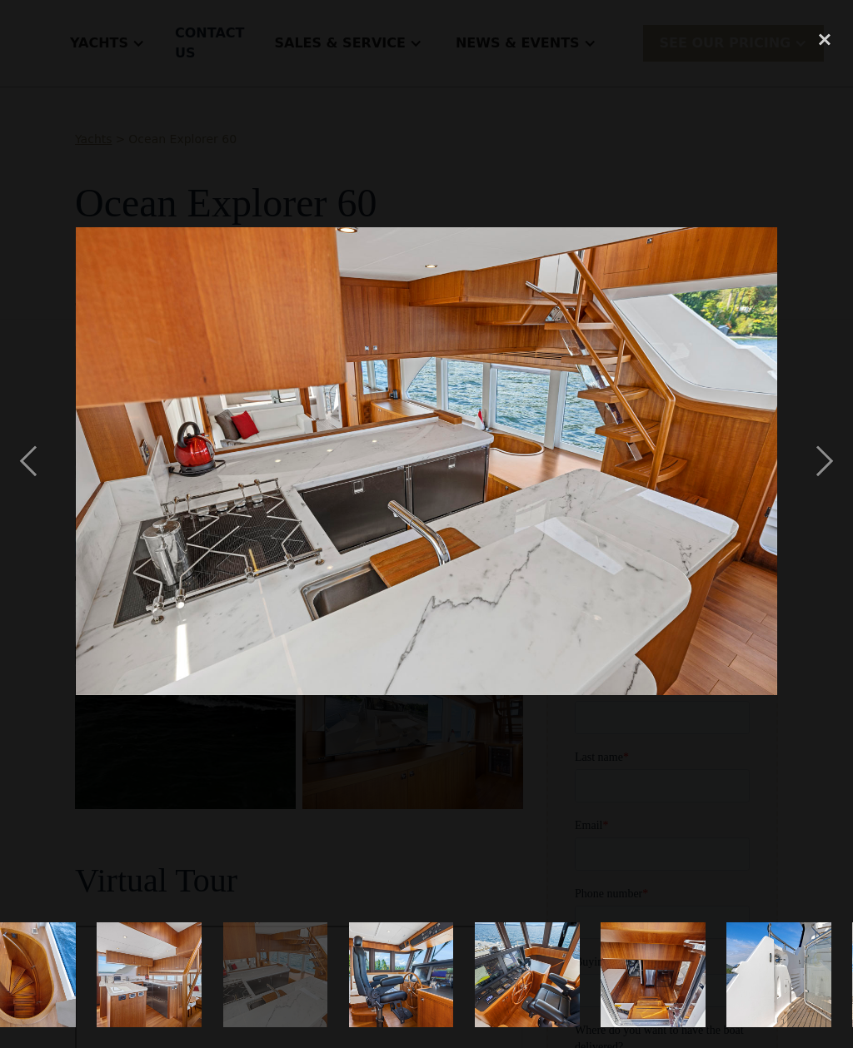
click at [827, 481] on div "next image" at bounding box center [824, 461] width 57 height 881
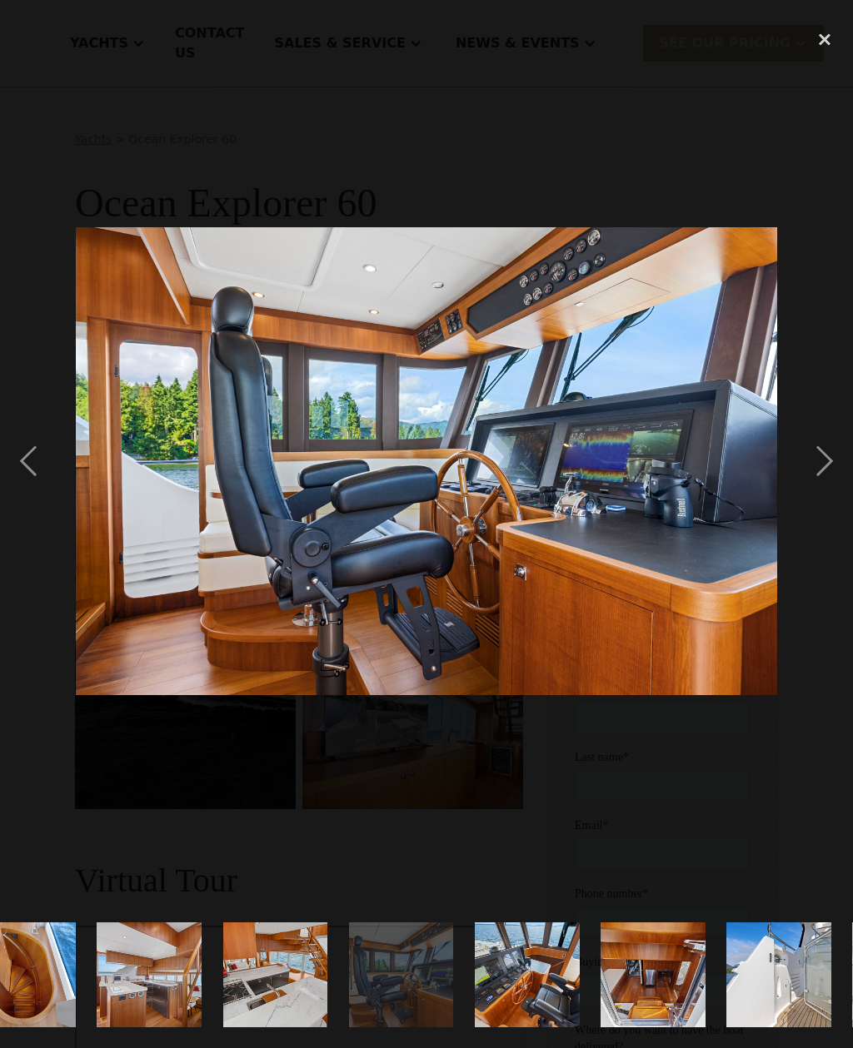
click at [827, 483] on div "next image" at bounding box center [824, 461] width 57 height 881
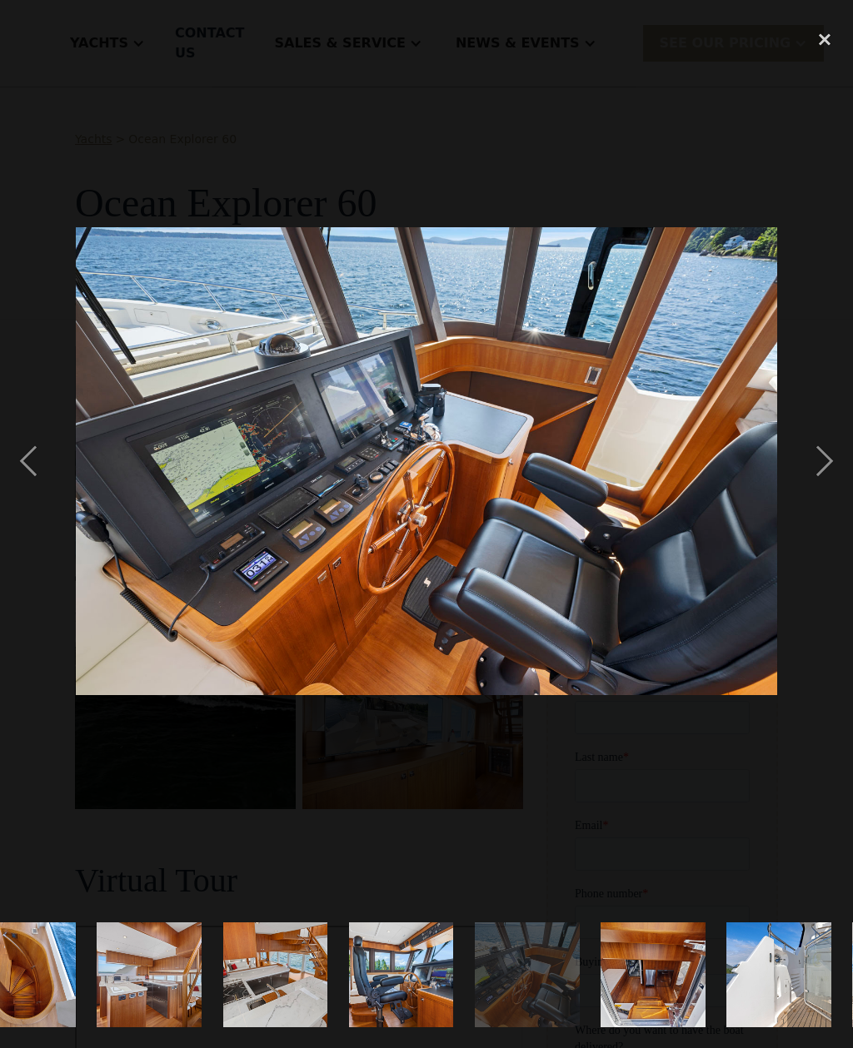
click at [821, 481] on div "next image" at bounding box center [824, 461] width 57 height 881
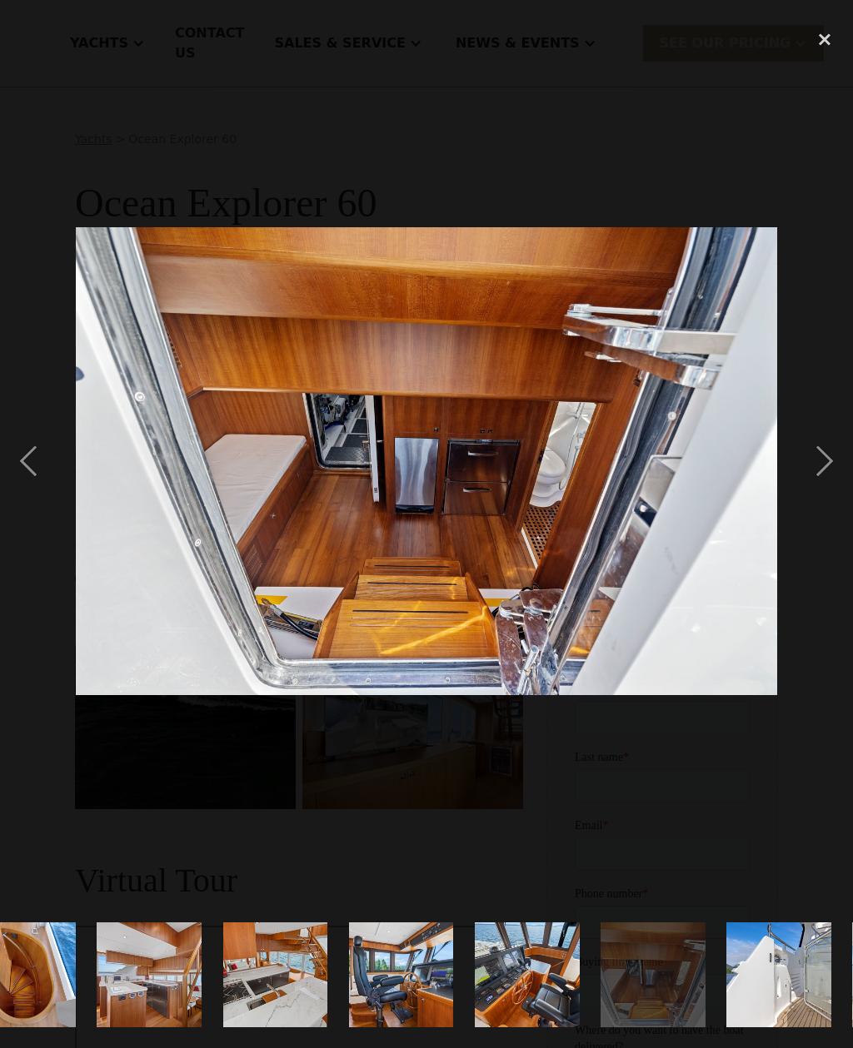
click at [826, 479] on div "next image" at bounding box center [824, 461] width 57 height 881
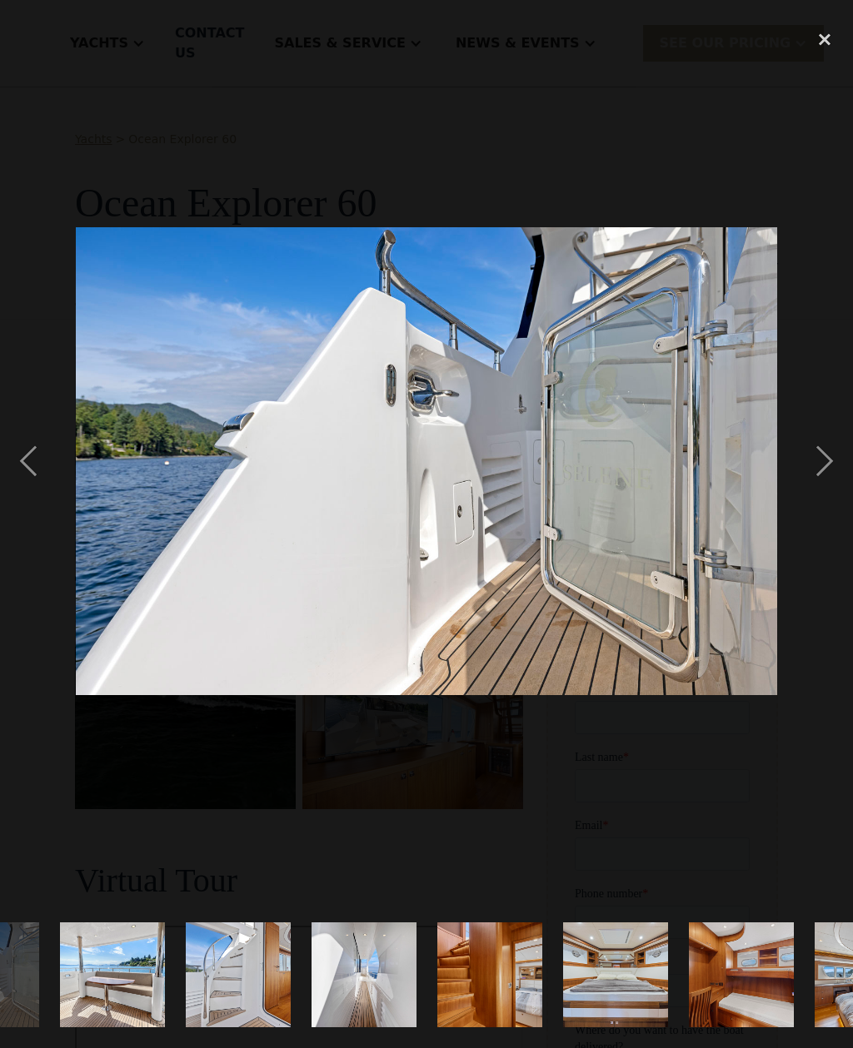
scroll to position [0, 1597]
click at [823, 485] on div "next image" at bounding box center [824, 461] width 57 height 881
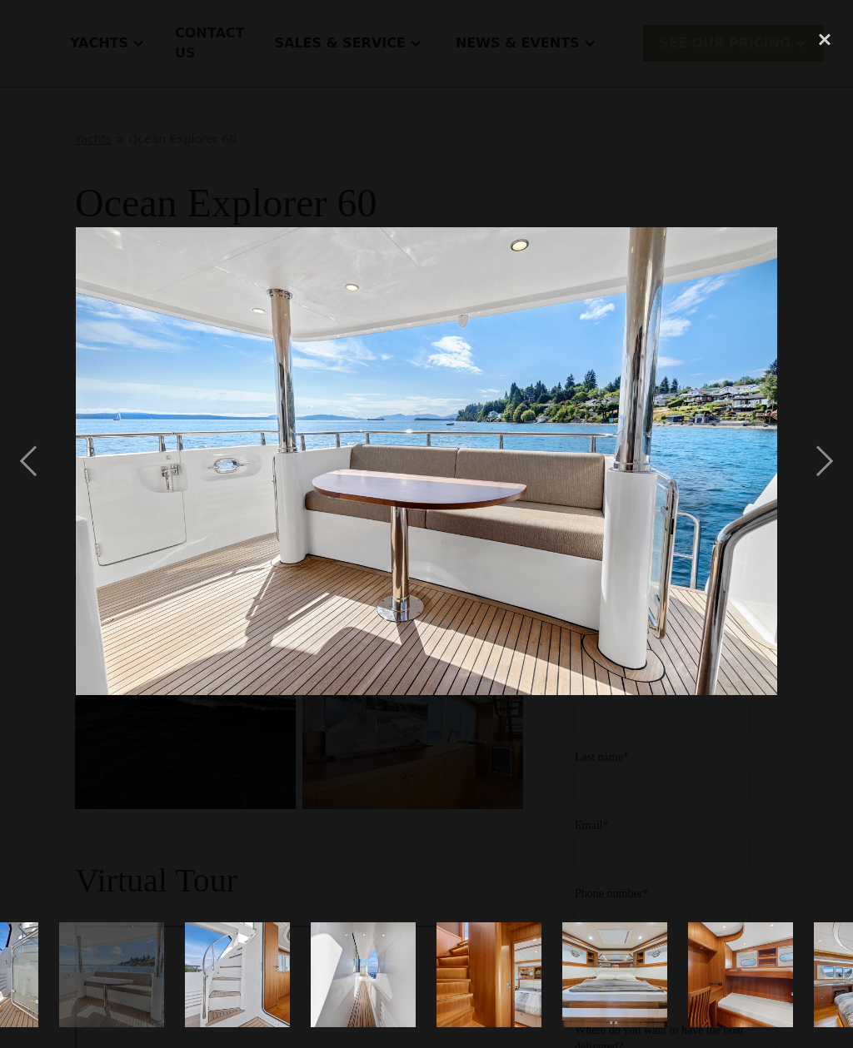
click at [823, 481] on div "next image" at bounding box center [824, 461] width 57 height 881
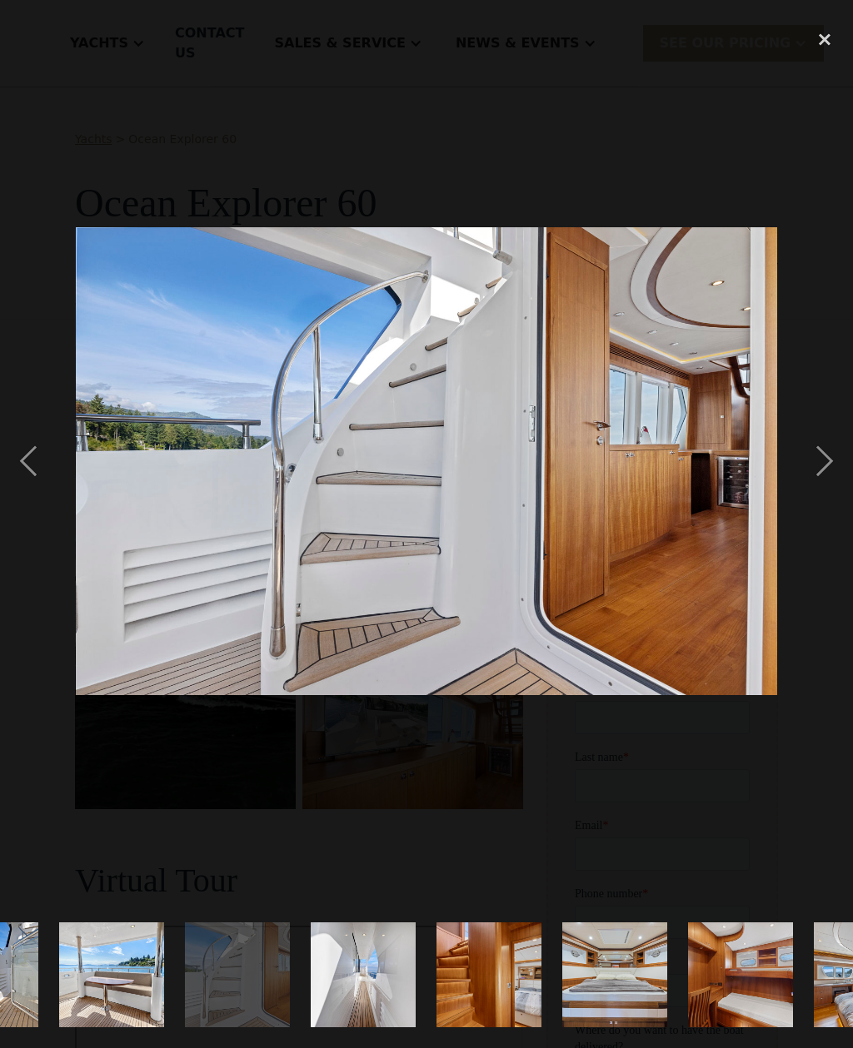
click at [827, 479] on div "next image" at bounding box center [824, 461] width 57 height 881
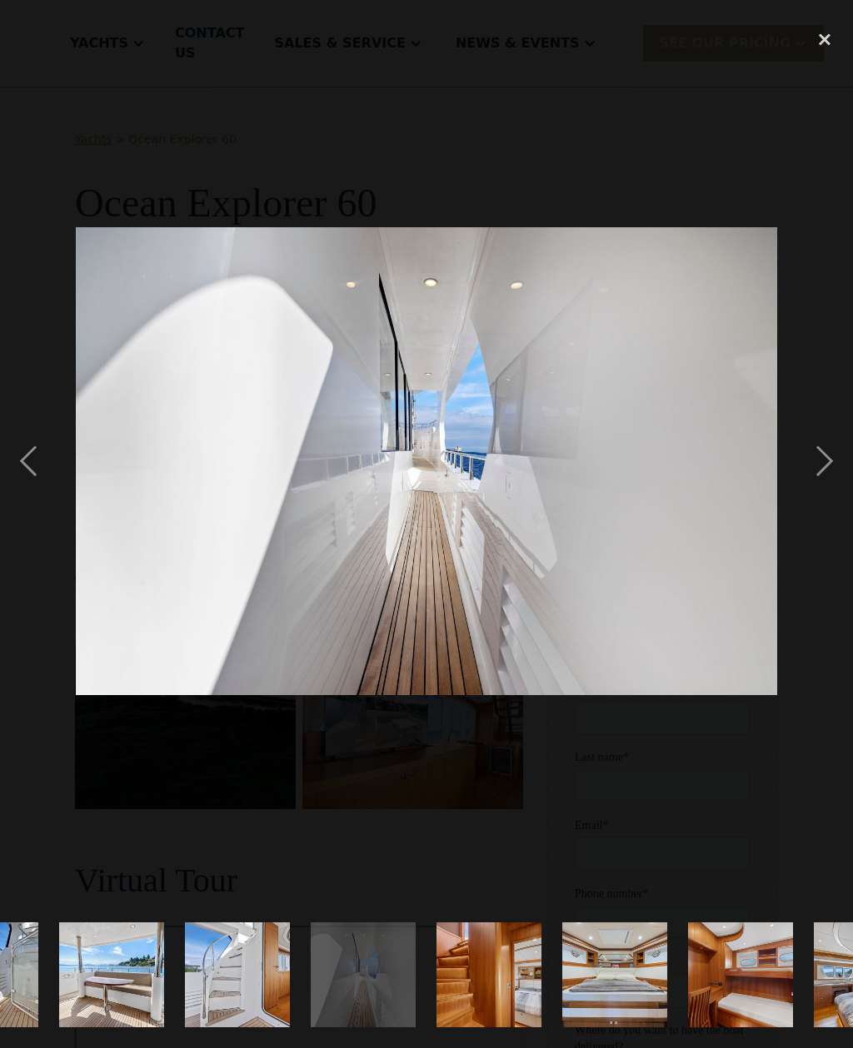
click at [827, 474] on div "next image" at bounding box center [824, 461] width 57 height 881
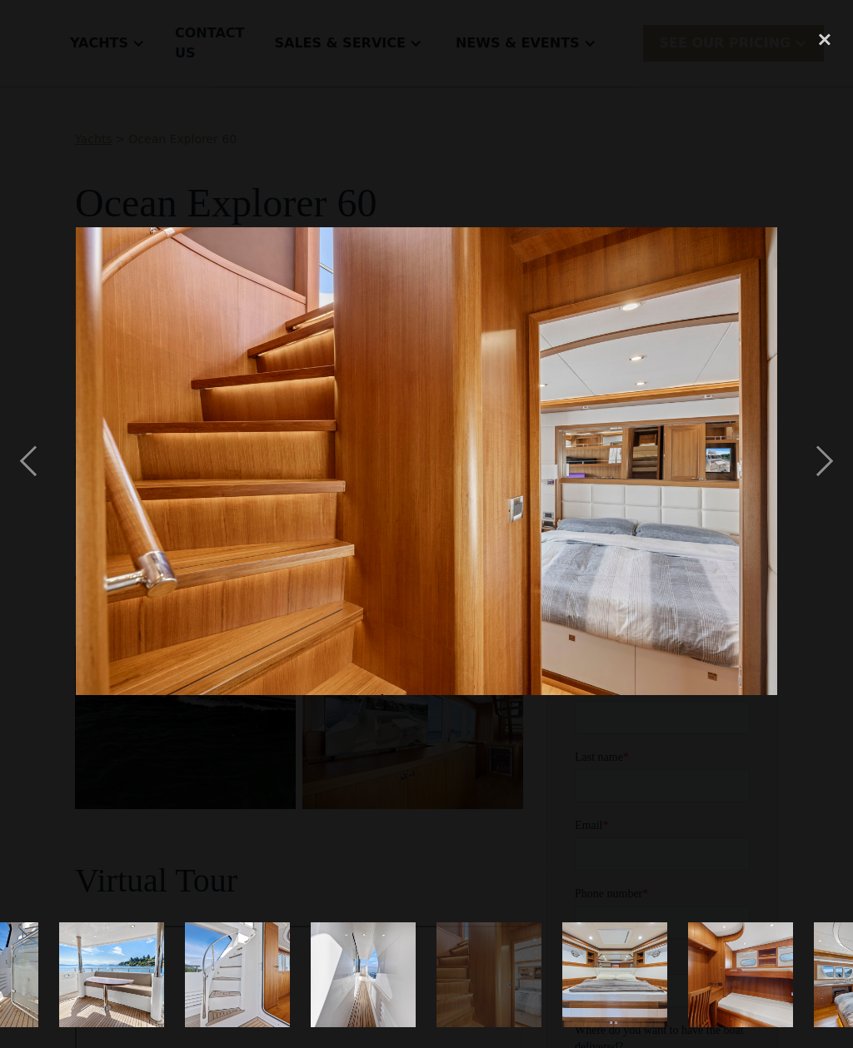
click at [827, 483] on div "next image" at bounding box center [824, 461] width 57 height 881
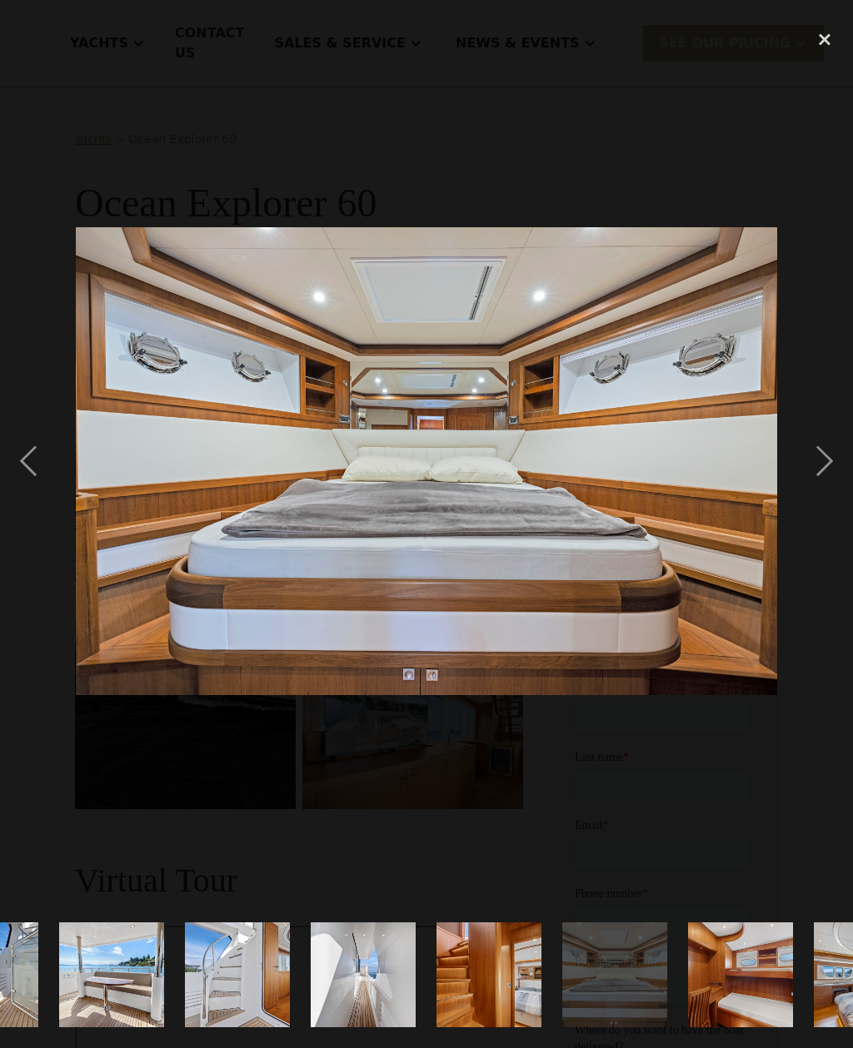
click at [824, 479] on div "next image" at bounding box center [824, 461] width 57 height 881
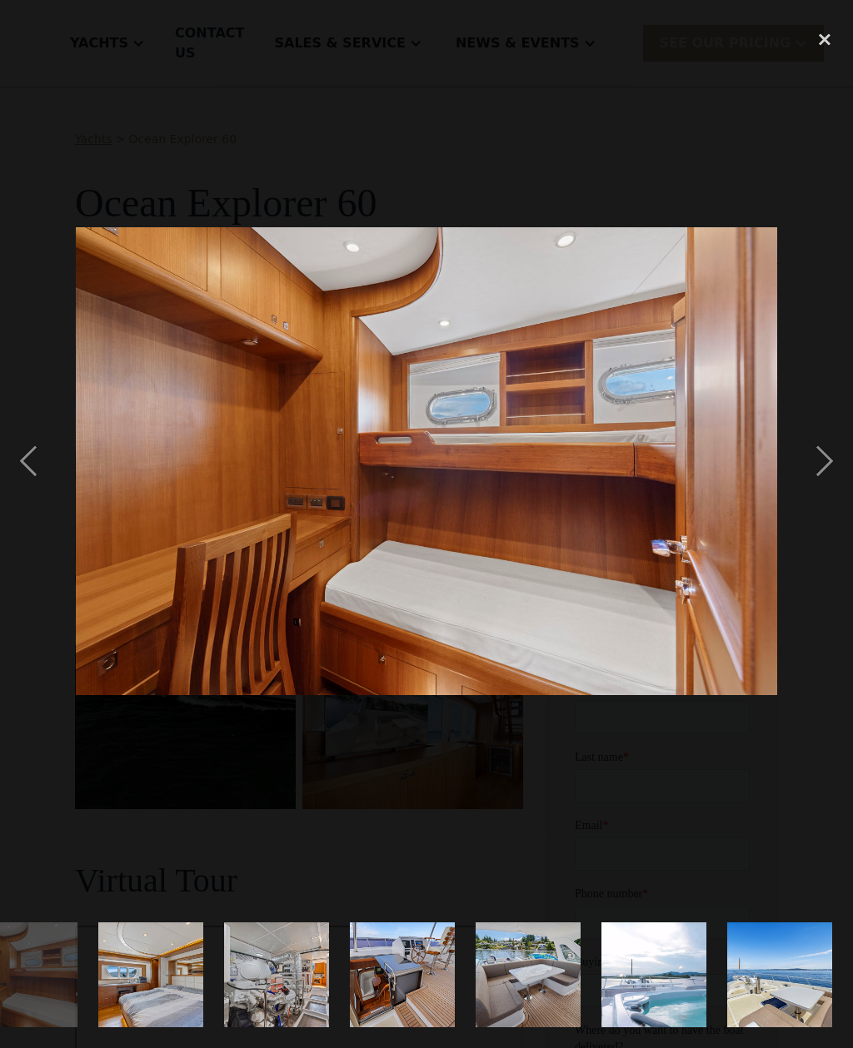
scroll to position [0, 2390]
click at [832, 483] on div "next image" at bounding box center [824, 461] width 57 height 881
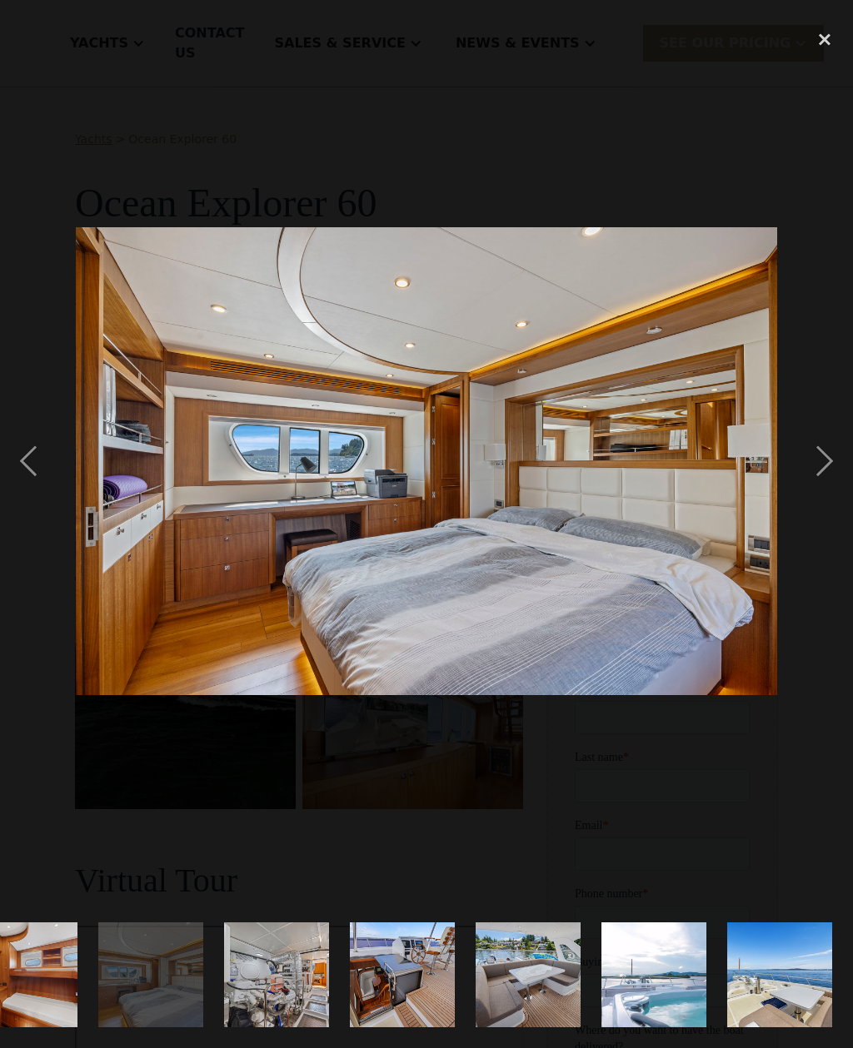
click at [821, 484] on div "next image" at bounding box center [824, 461] width 57 height 881
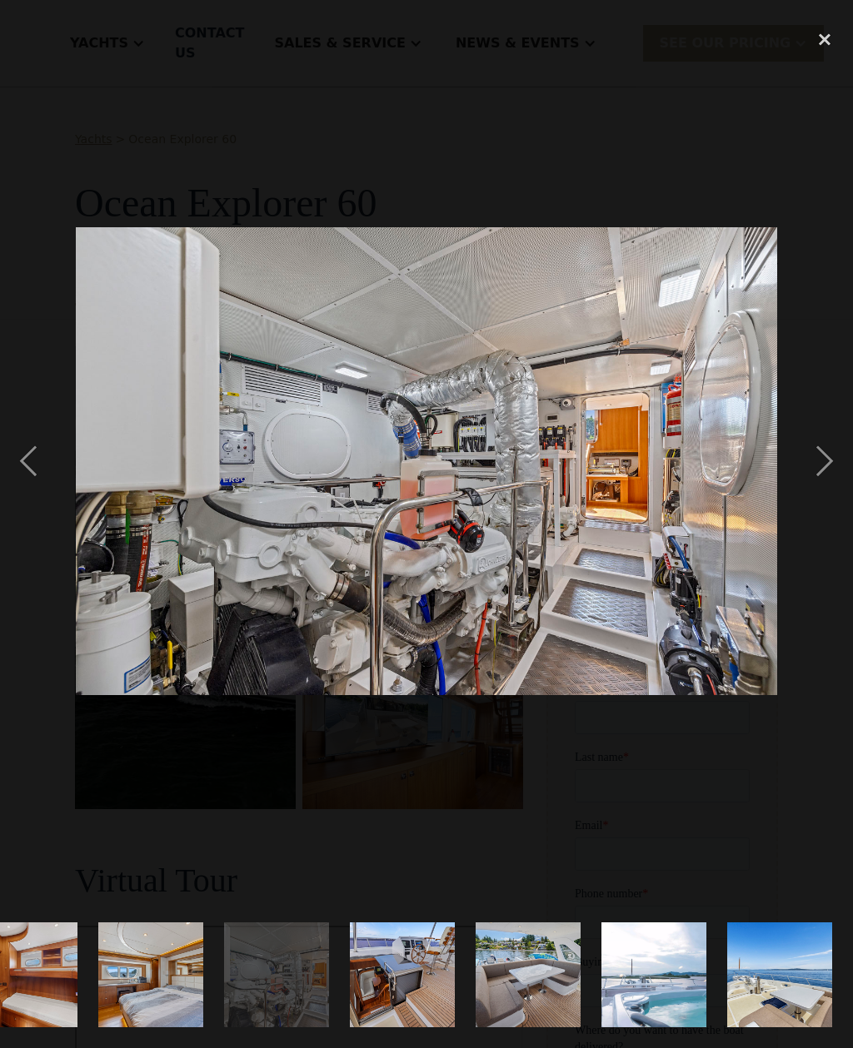
click at [825, 485] on div "next image" at bounding box center [824, 461] width 57 height 881
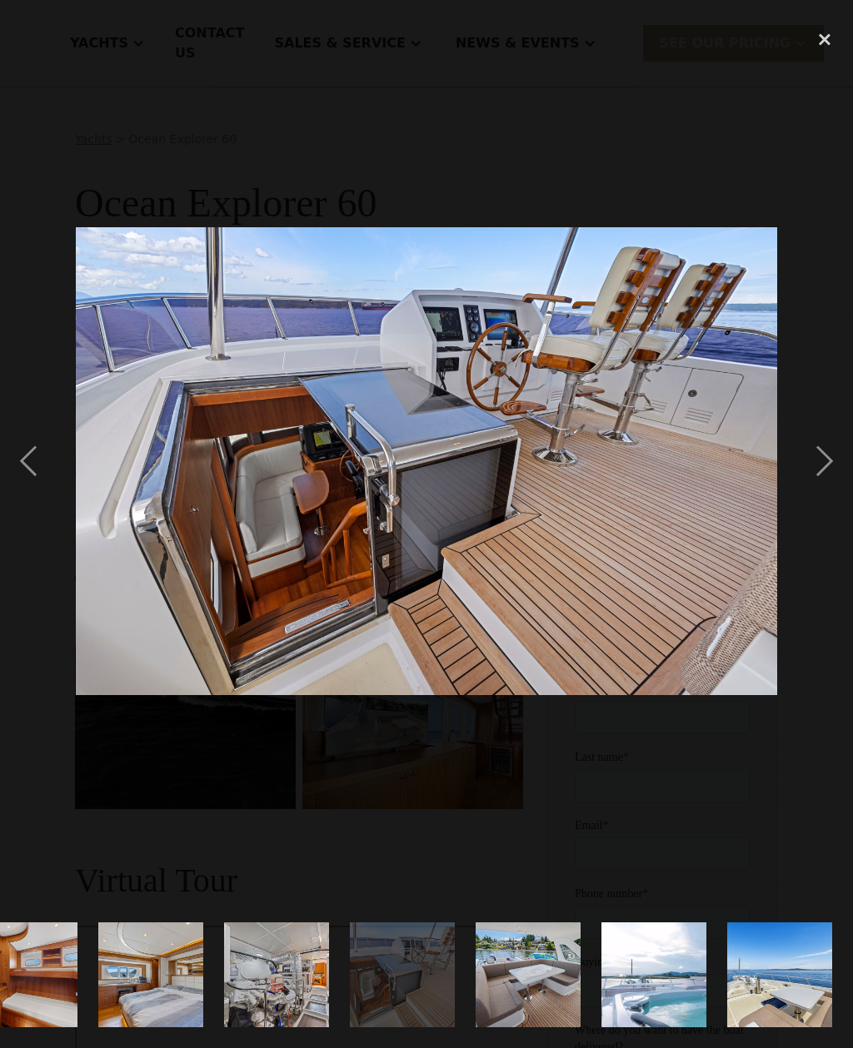
click at [825, 487] on div "next image" at bounding box center [824, 461] width 57 height 881
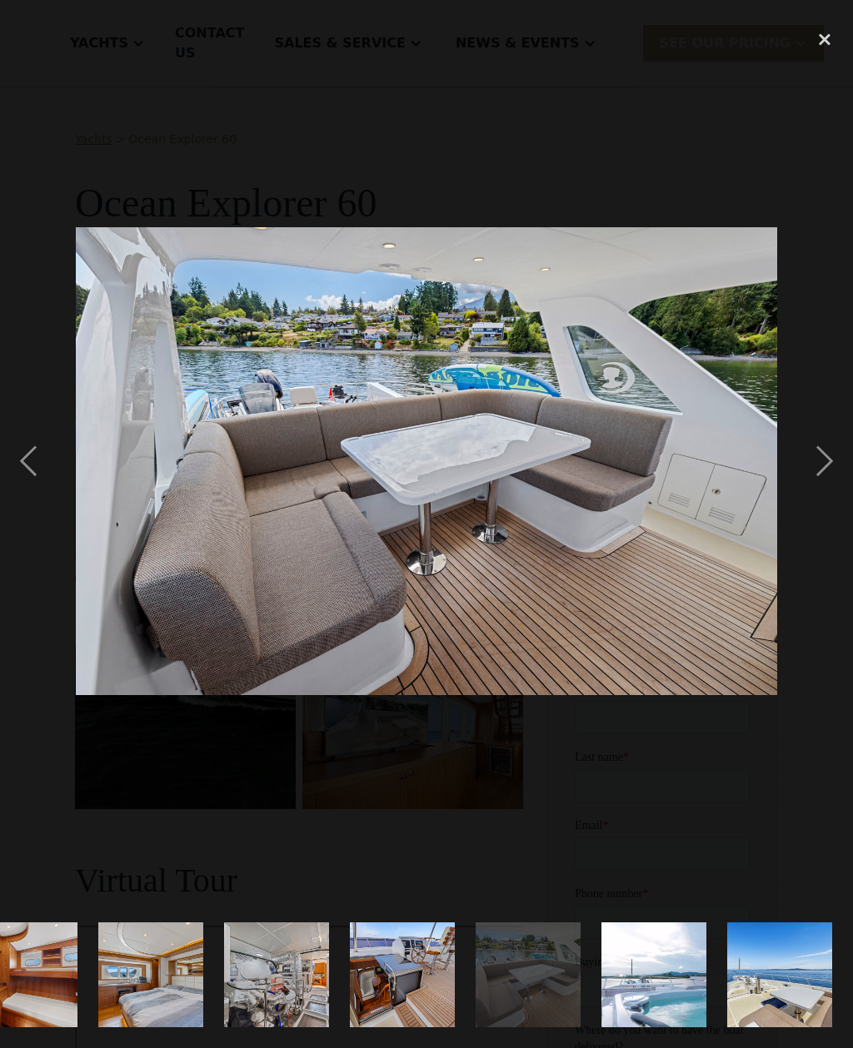
click at [829, 482] on div "next image" at bounding box center [824, 461] width 57 height 881
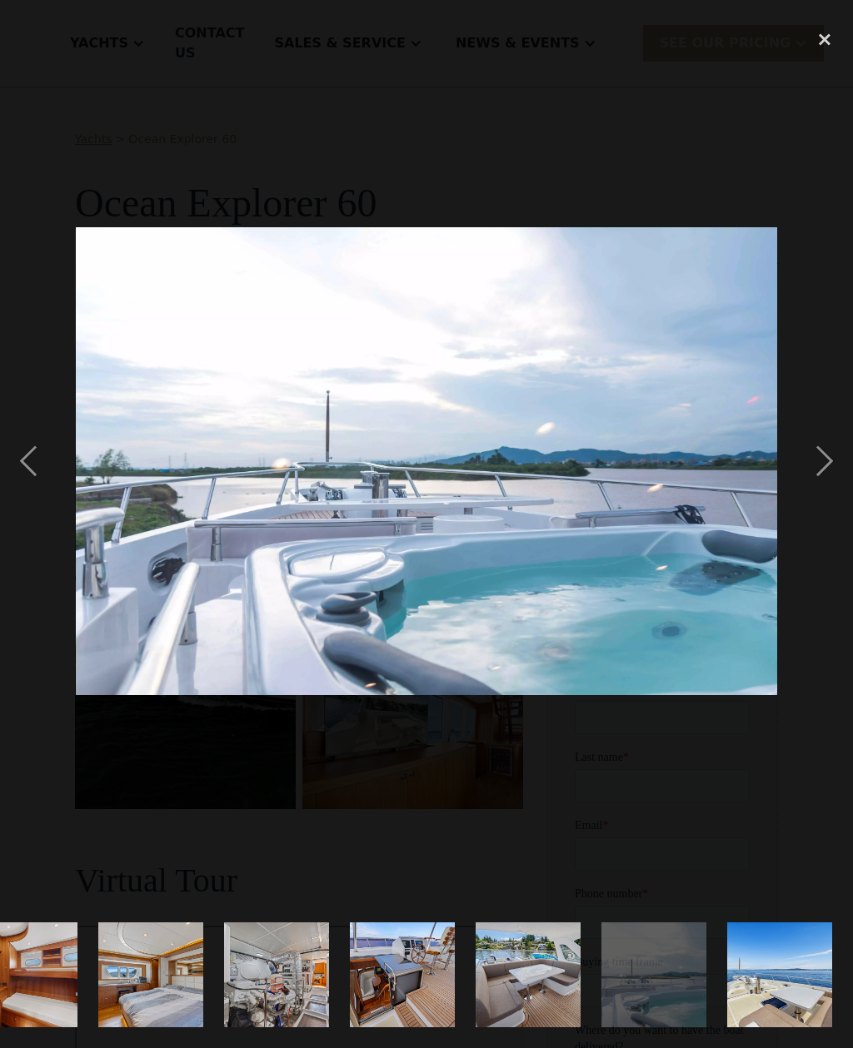
click at [817, 485] on div "next image" at bounding box center [824, 461] width 57 height 881
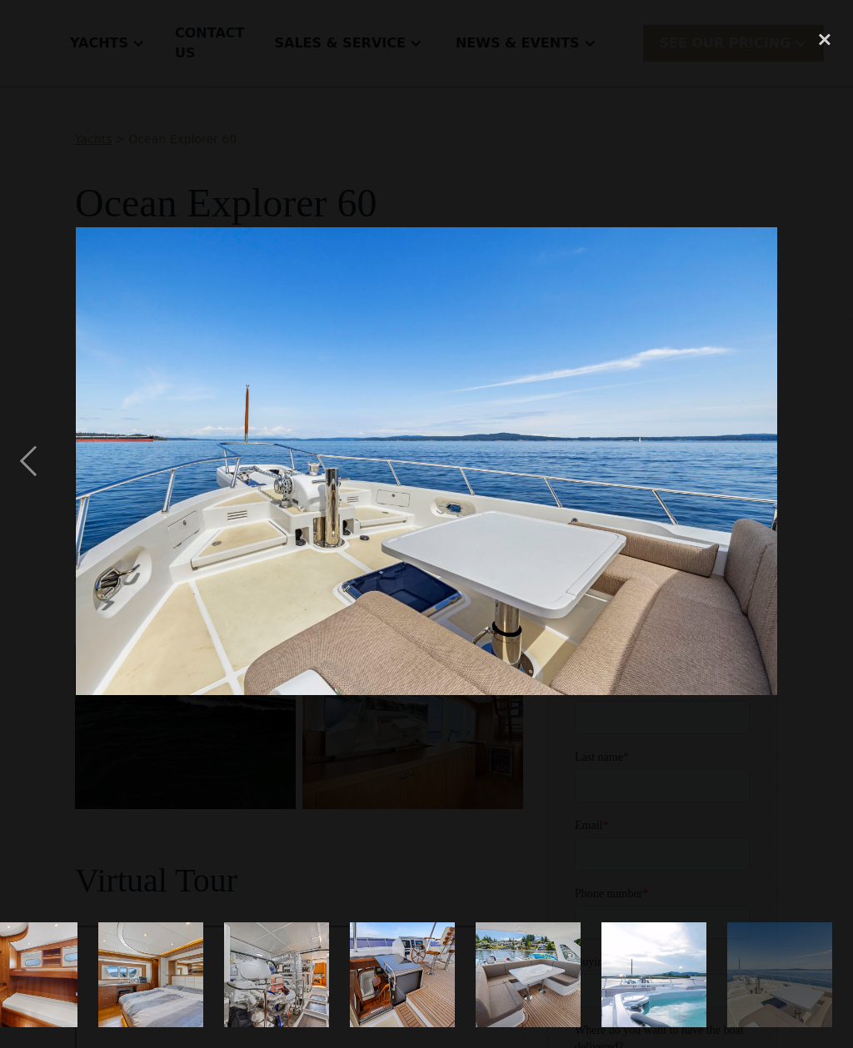
scroll to position [0, 2474]
click at [40, 486] on div "previous image" at bounding box center [28, 461] width 57 height 881
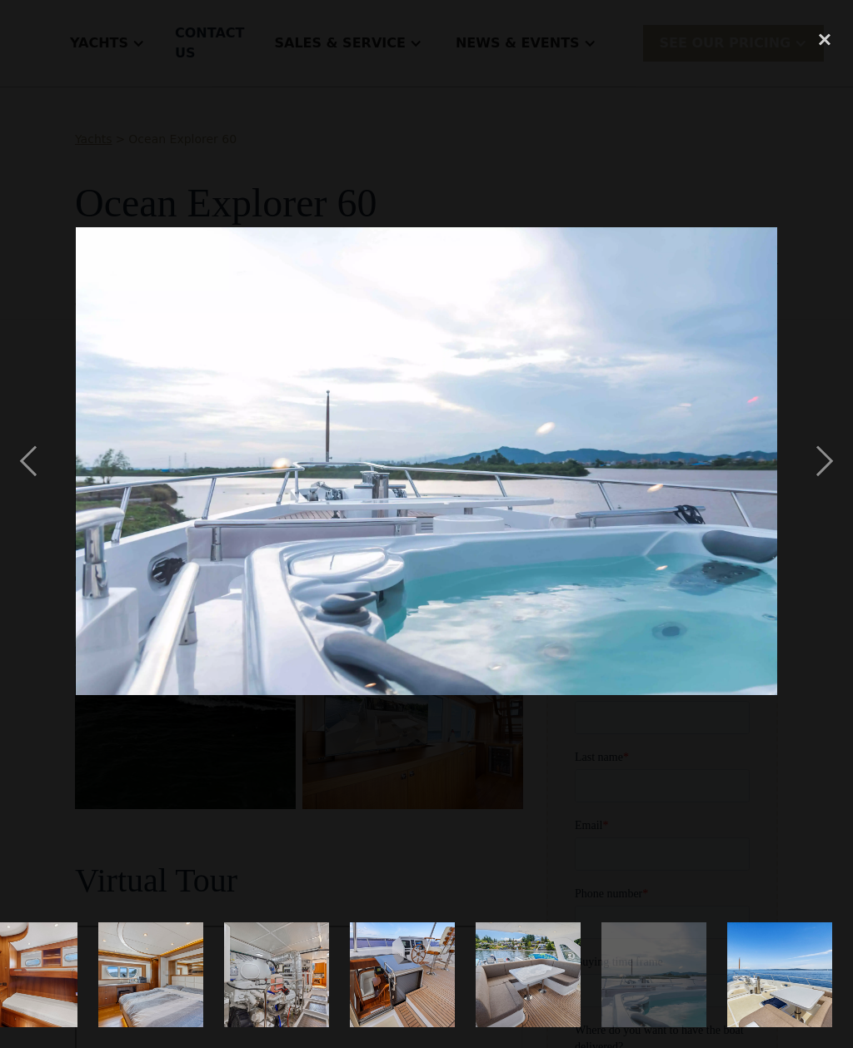
click at [821, 490] on div "next image" at bounding box center [824, 461] width 57 height 881
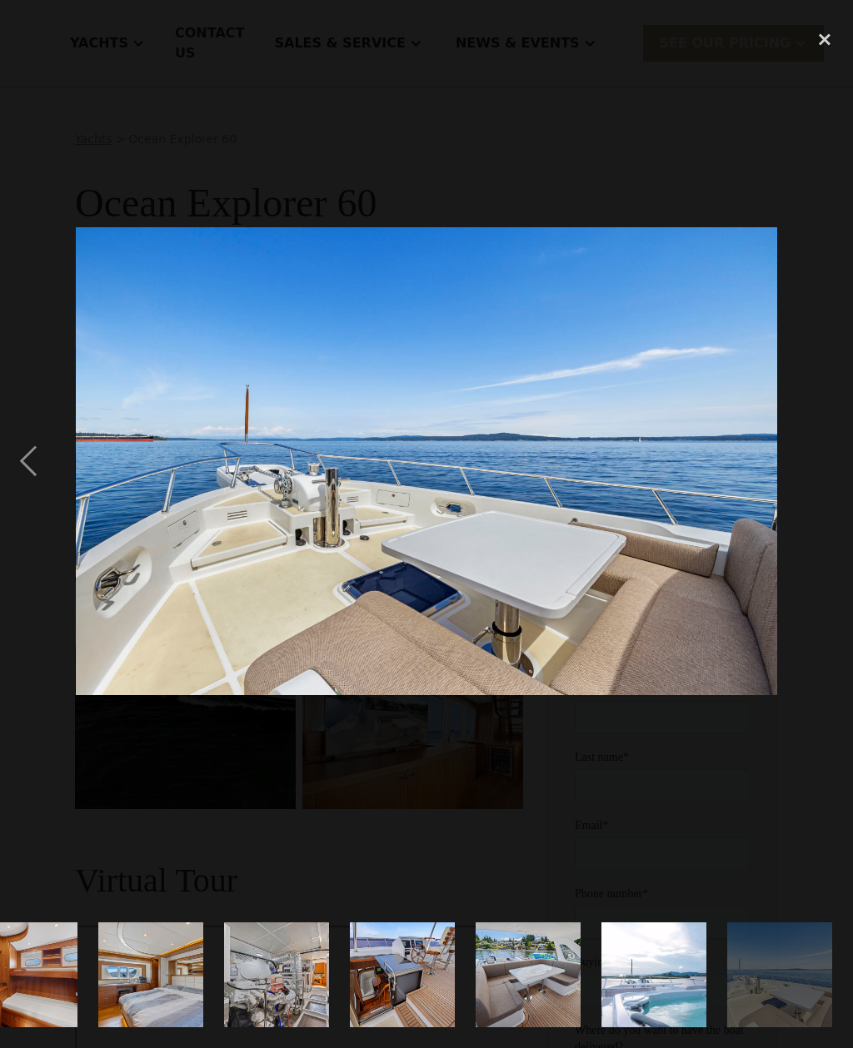
click at [823, 491] on div "next image" at bounding box center [824, 461] width 57 height 881
click at [829, 492] on div "next image" at bounding box center [824, 461] width 57 height 881
